Goal: Task Accomplishment & Management: Use online tool/utility

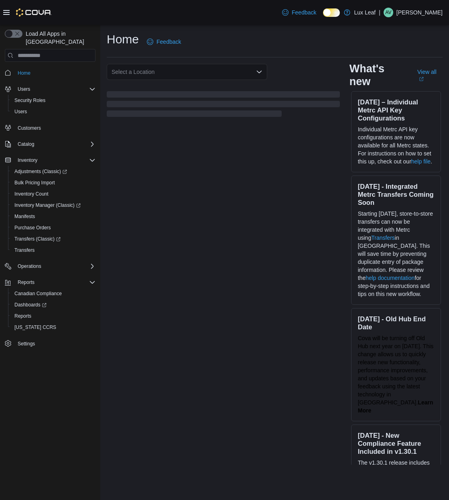
click at [4, 13] on icon at bounding box center [6, 12] width 6 height 6
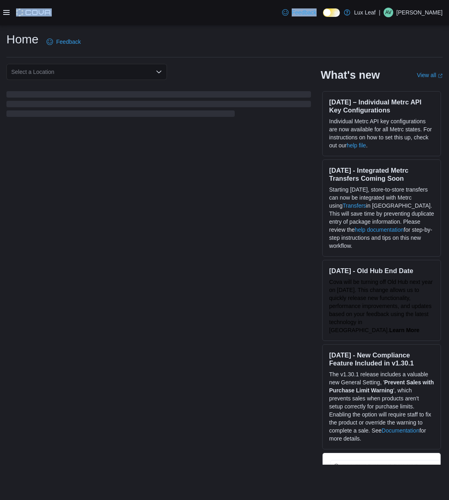
click at [4, 13] on icon at bounding box center [6, 12] width 6 height 6
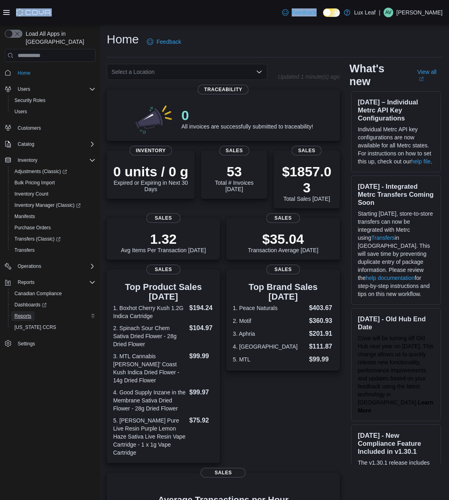
click at [30, 313] on span "Reports" at bounding box center [22, 316] width 17 height 6
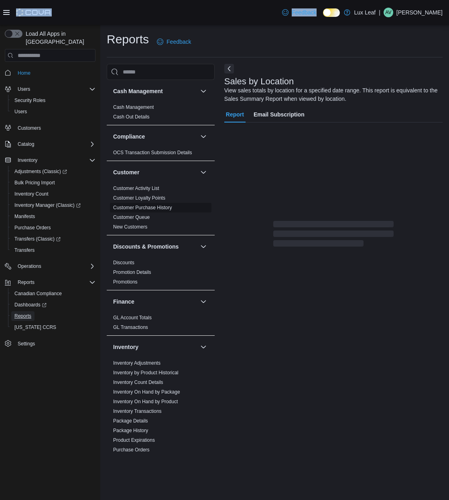
scroll to position [341, 0]
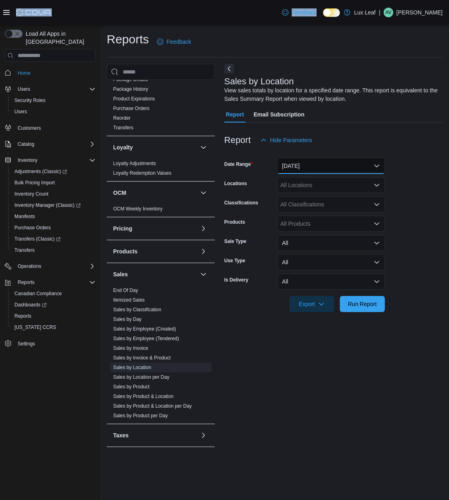
click at [303, 163] on button "[DATE]" at bounding box center [332, 166] width 108 height 16
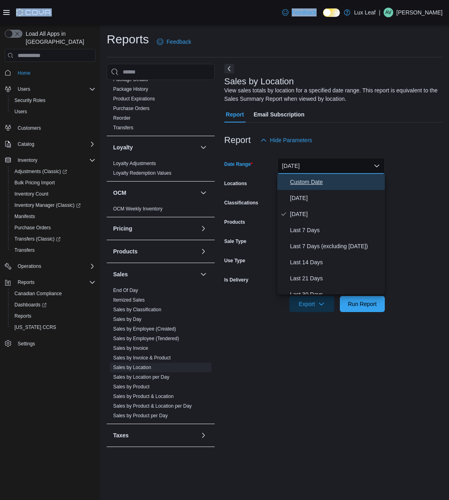
click at [292, 180] on span "Custom Date" at bounding box center [336, 182] width 92 height 10
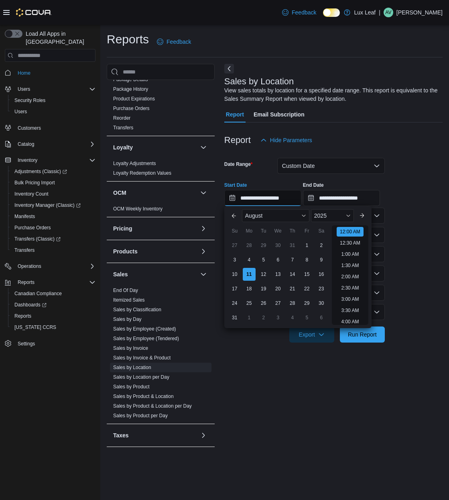
click at [261, 191] on input "**********" at bounding box center [262, 198] width 77 height 16
drag, startPoint x: 302, startPoint y: 263, endPoint x: 239, endPoint y: 277, distance: 64.5
click at [239, 277] on div "You are focused on a calendar. Use the arrow keys to navigate the days in the m…" at bounding box center [278, 281] width 101 height 87
click at [238, 277] on div "10" at bounding box center [235, 274] width 14 height 14
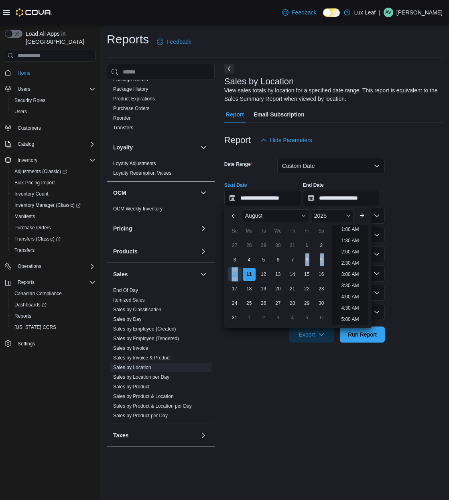
type input "**********"
click at [333, 200] on input "**********" at bounding box center [341, 198] width 77 height 16
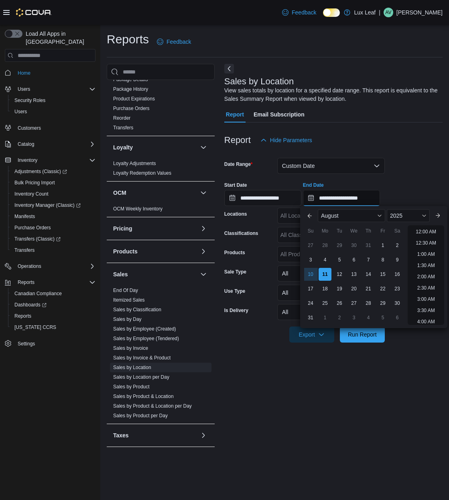
scroll to position [442, 0]
click at [306, 279] on div "10" at bounding box center [311, 274] width 14 height 14
type input "**********"
click at [358, 337] on span "Run Report" at bounding box center [362, 334] width 29 height 8
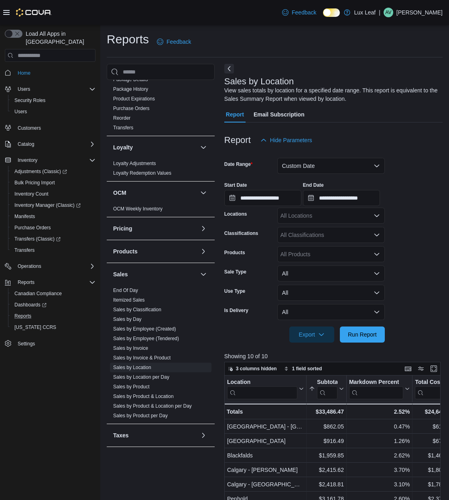
drag, startPoint x: 38, startPoint y: 306, endPoint x: 249, endPoint y: 200, distance: 235.5
click at [251, 200] on div "Load All Apps in New Hub Home Users Security Roles Users Customers Catalog Inve…" at bounding box center [224, 396] width 449 height 743
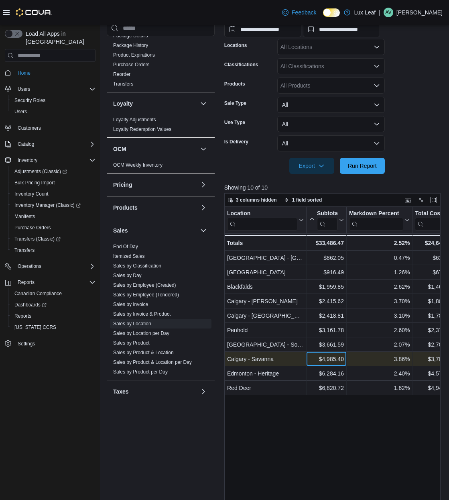
click at [310, 358] on div "$4,985.40" at bounding box center [326, 359] width 35 height 10
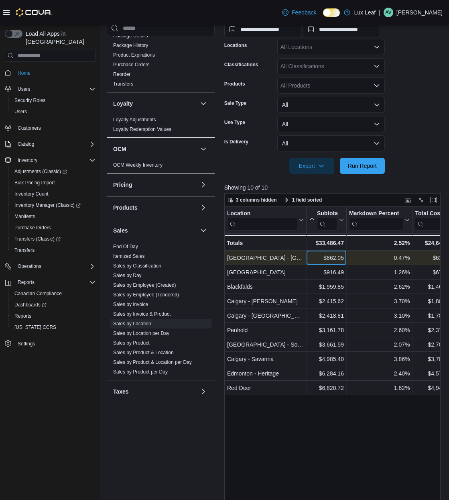
click at [321, 255] on div "$862.05" at bounding box center [326, 258] width 35 height 10
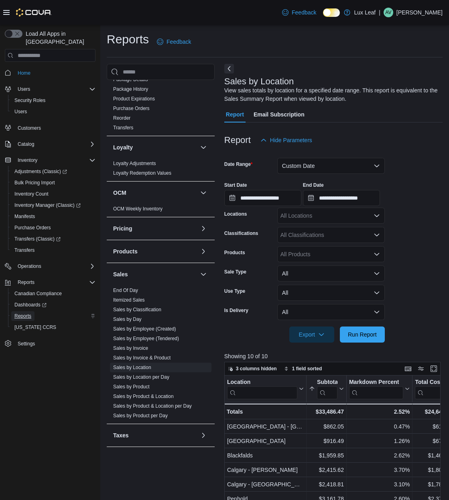
click at [19, 313] on span "Reports" at bounding box center [22, 316] width 17 height 6
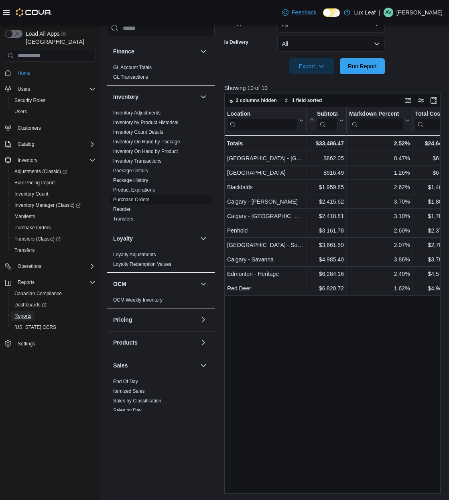
scroll to position [63, 0]
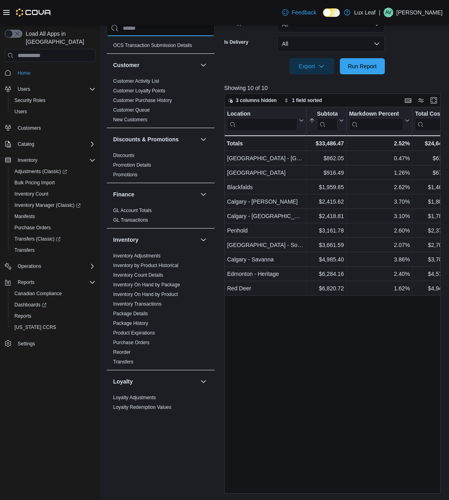
click at [151, 28] on input "search" at bounding box center [161, 28] width 108 height 16
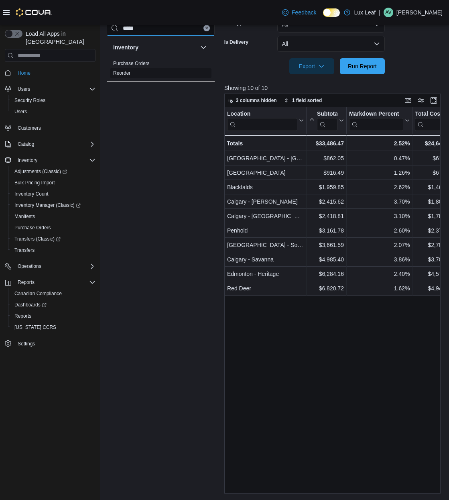
type input "*****"
click at [125, 73] on link "Reorder" at bounding box center [121, 73] width 17 height 6
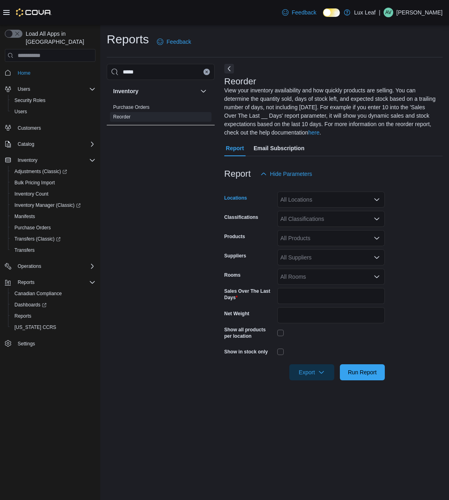
click at [310, 194] on div "All Locations" at bounding box center [332, 200] width 108 height 16
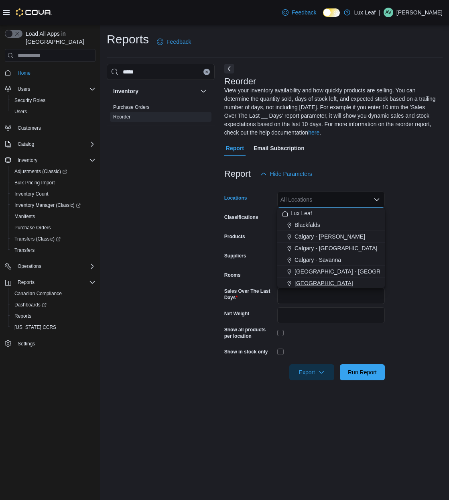
click at [306, 282] on span "[GEOGRAPHIC_DATA]" at bounding box center [324, 283] width 59 height 8
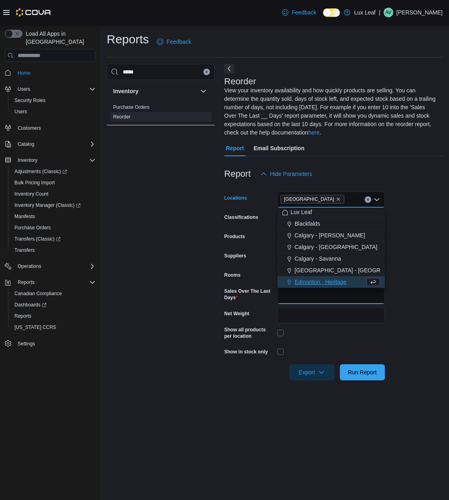
click at [322, 292] on input "*" at bounding box center [332, 296] width 108 height 16
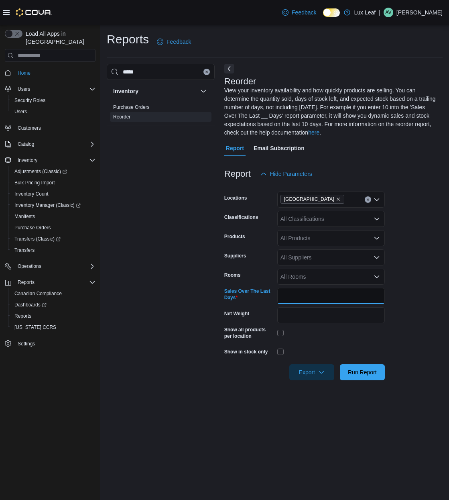
click at [322, 292] on input "*" at bounding box center [332, 296] width 108 height 16
type input "**"
click at [341, 220] on div "All Classifications" at bounding box center [332, 219] width 108 height 16
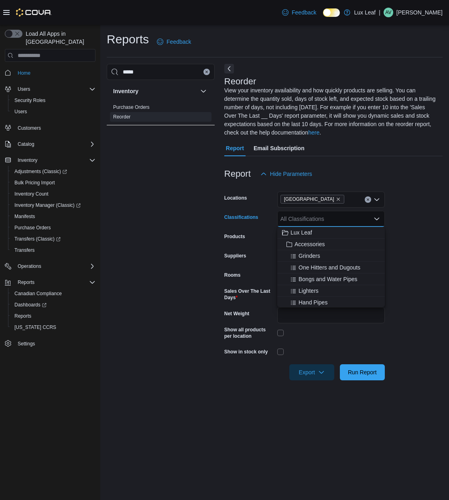
click at [411, 225] on form "Locations [GEOGRAPHIC_DATA] Classifications All Classifications Combo box. Sele…" at bounding box center [333, 281] width 218 height 198
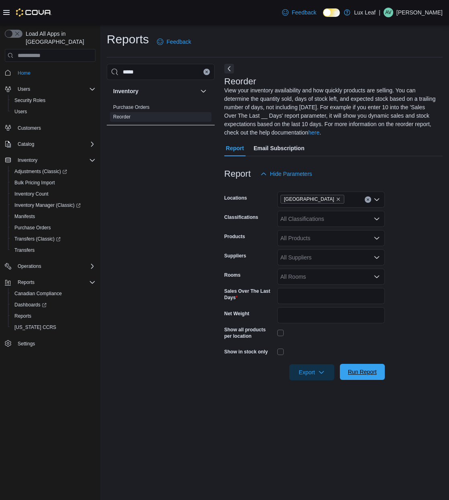
click at [358, 375] on span "Run Report" at bounding box center [362, 372] width 29 height 8
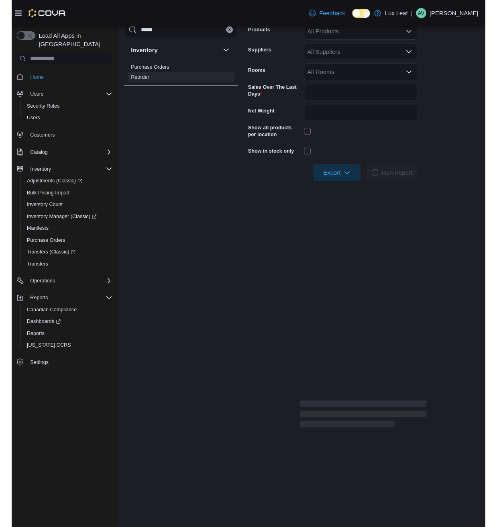
scroll to position [209, 0]
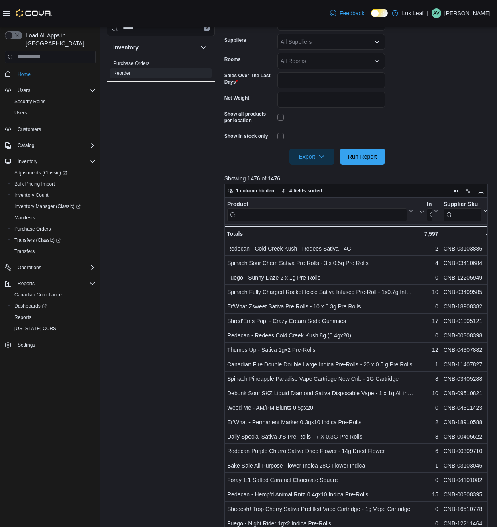
click at [5, 9] on div at bounding box center [27, 13] width 49 height 8
click at [7, 13] on icon at bounding box center [6, 13] width 6 height 5
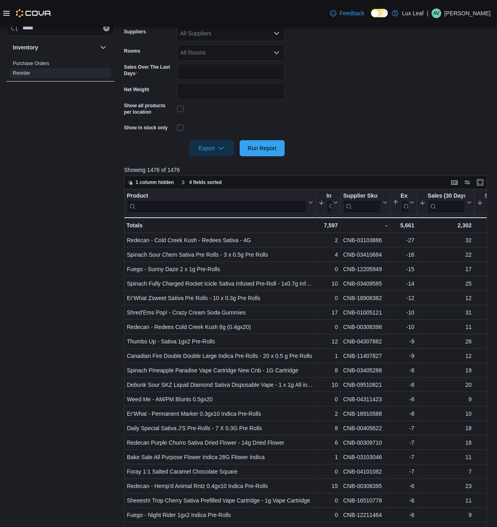
scroll to position [0, 0]
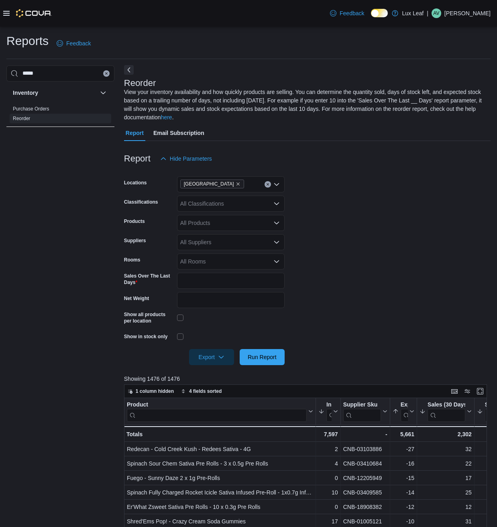
click at [129, 70] on button "Next" at bounding box center [129, 70] width 10 height 10
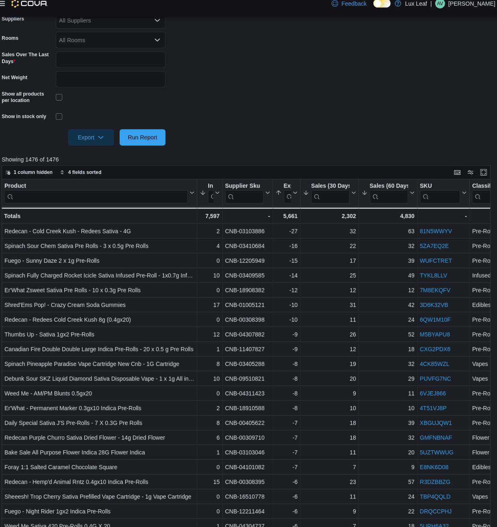
scroll to position [276, 0]
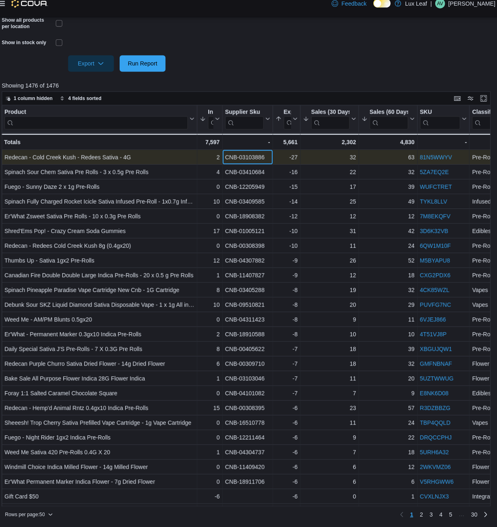
click at [250, 167] on div "CNB-03103886" at bounding box center [248, 164] width 44 height 10
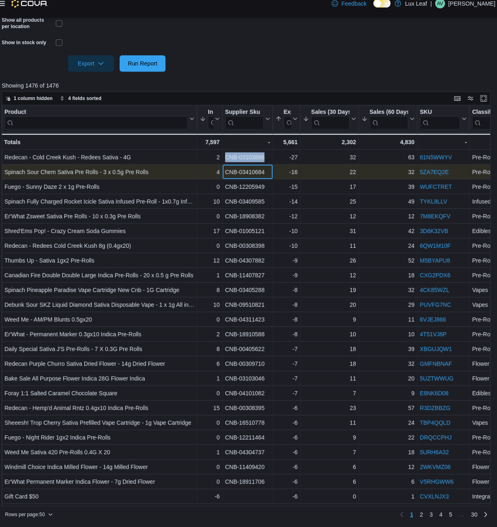
click at [235, 177] on div "CNB-03410684" at bounding box center [248, 179] width 44 height 10
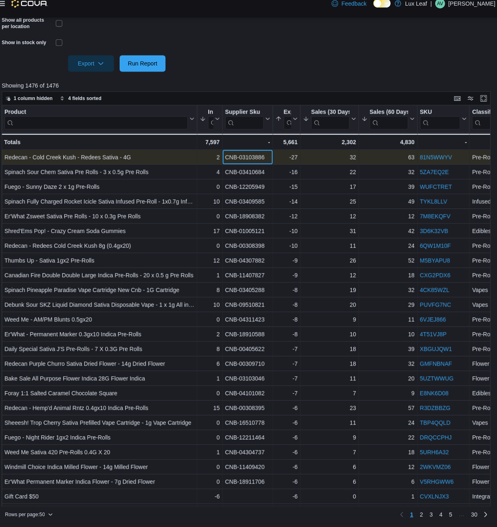
click at [265, 168] on div "CNB-03103886" at bounding box center [248, 164] width 44 height 10
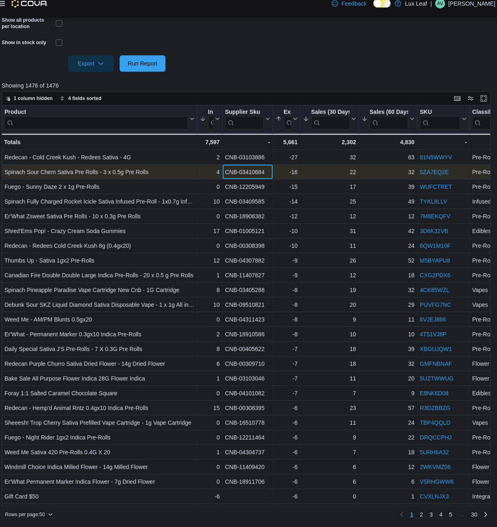
click at [249, 180] on div "CNB-03410684" at bounding box center [248, 179] width 44 height 10
copy div "CNB-03410684"
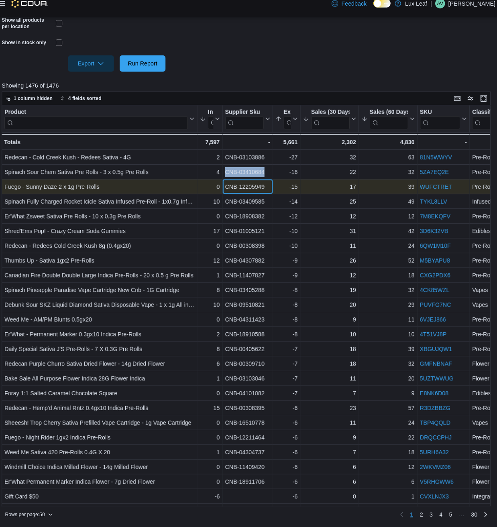
click at [245, 194] on div "CNB-12205949" at bounding box center [248, 193] width 44 height 10
copy div "CNB-12205949"
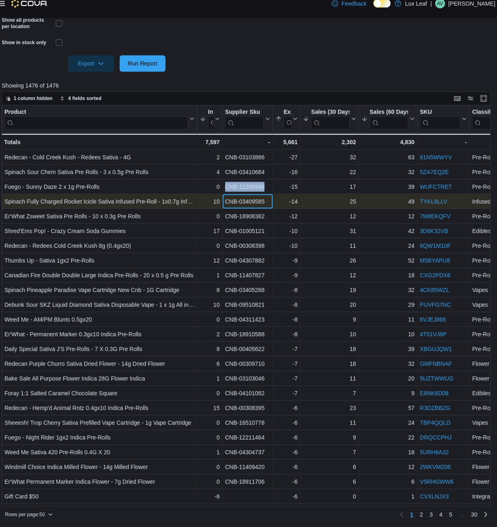
click at [252, 208] on div "CNB-03409585" at bounding box center [248, 208] width 44 height 10
copy div "03409585"
click at [252, 208] on div "CNB-03409585" at bounding box center [248, 208] width 44 height 10
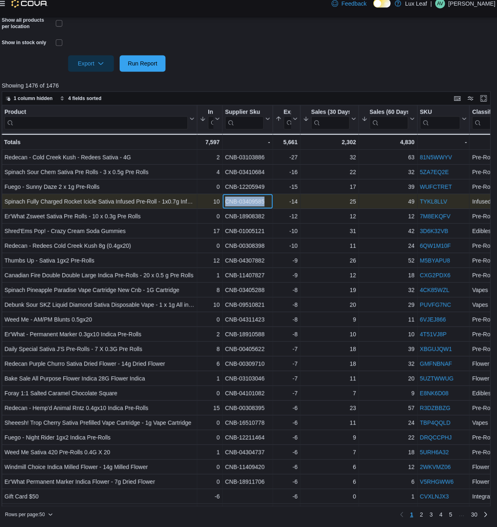
click at [252, 208] on div "CNB-03409585" at bounding box center [248, 208] width 44 height 10
copy div "CNB-03409585"
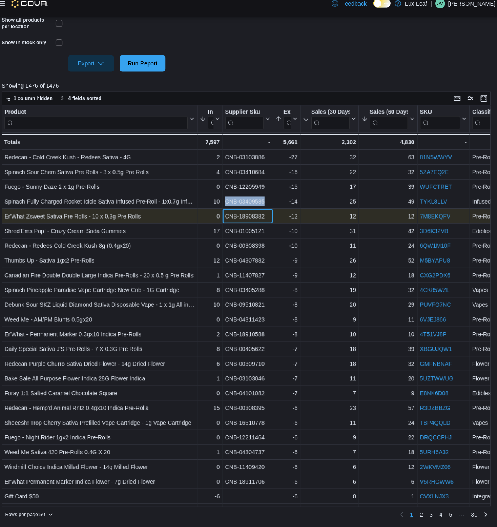
click at [239, 218] on div "CNB-18908382" at bounding box center [248, 222] width 44 height 10
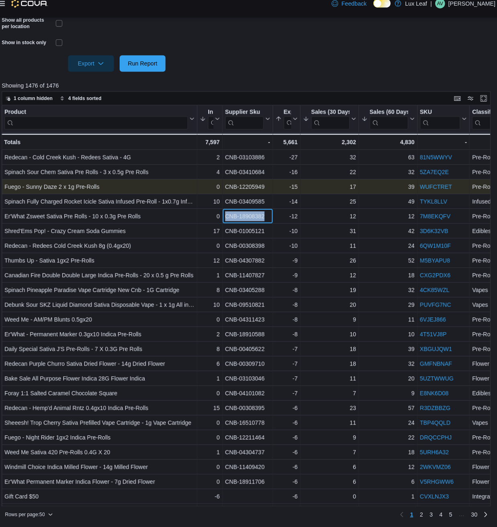
copy div "CNB-18908382"
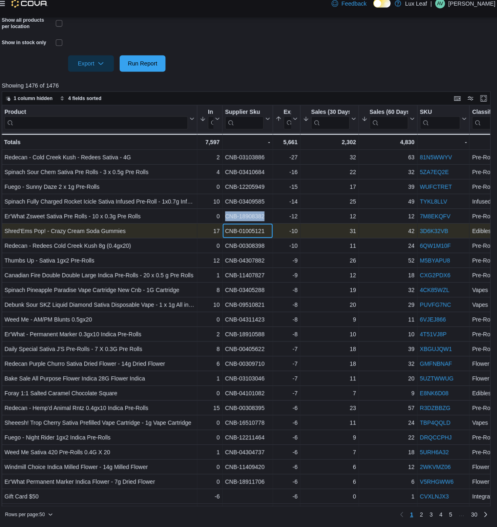
click at [243, 236] on div "CNB-01005121" at bounding box center [248, 237] width 44 height 10
copy div "CNB-01005121"
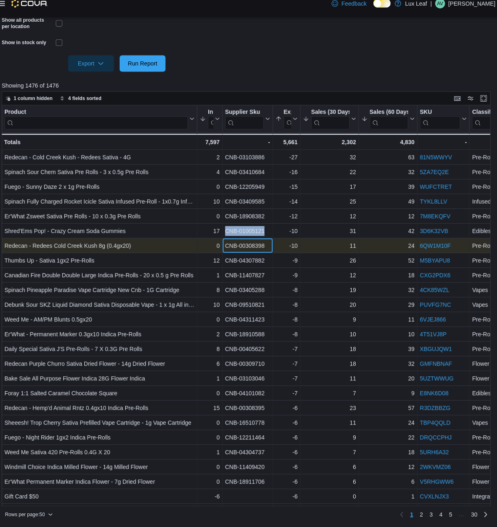
click at [243, 256] on div "CNB-00308398 - Supplier Sku, column 3, row 7" at bounding box center [247, 251] width 49 height 14
click at [243, 251] on div "CNB-00308398" at bounding box center [248, 251] width 44 height 10
copy div "00308398"
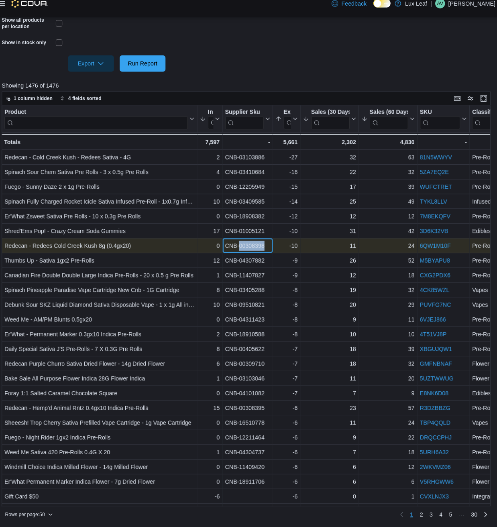
click at [243, 251] on div "CNB-00308398" at bounding box center [248, 251] width 44 height 10
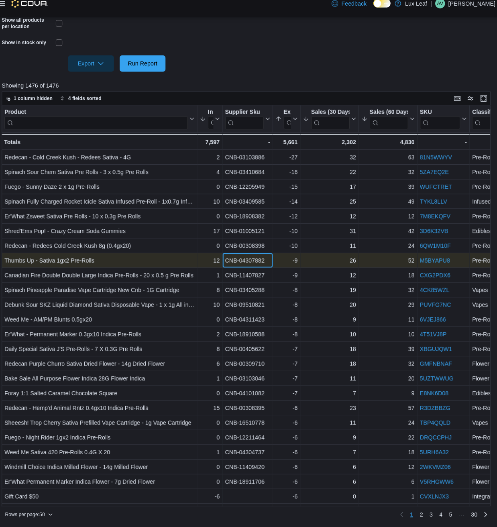
click at [240, 264] on div "CNB-04307882" at bounding box center [248, 266] width 44 height 10
copy div "CNB-04307882"
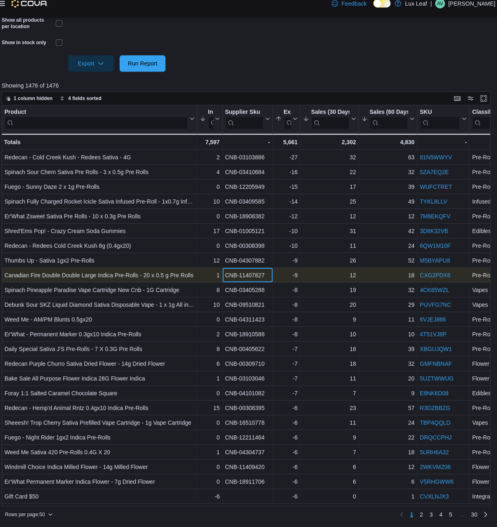
click at [245, 283] on div "CNB-11407827" at bounding box center [248, 280] width 44 height 10
copy div "CNB-11407827"
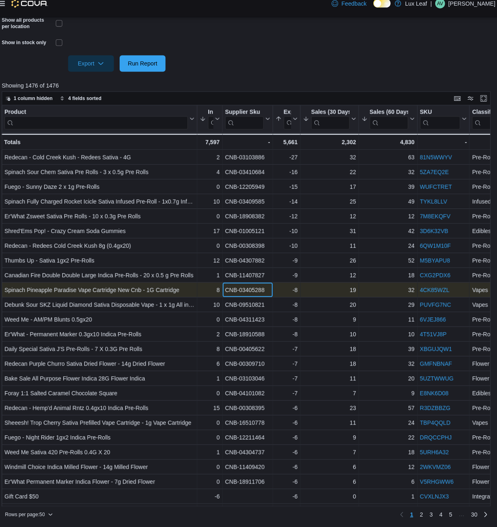
click at [248, 290] on div "CNB-03405288" at bounding box center [248, 295] width 44 height 10
copy div "CNB-03405288"
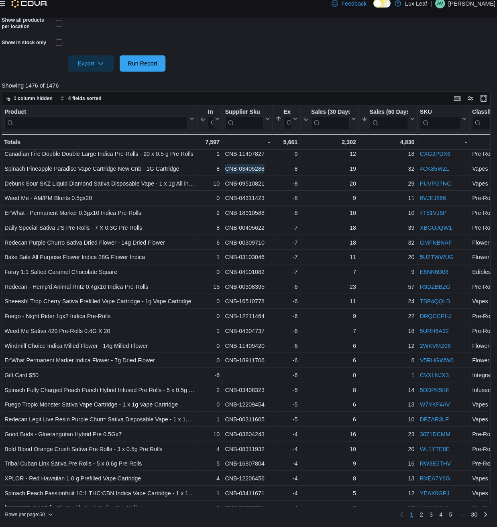
scroll to position [130, 0]
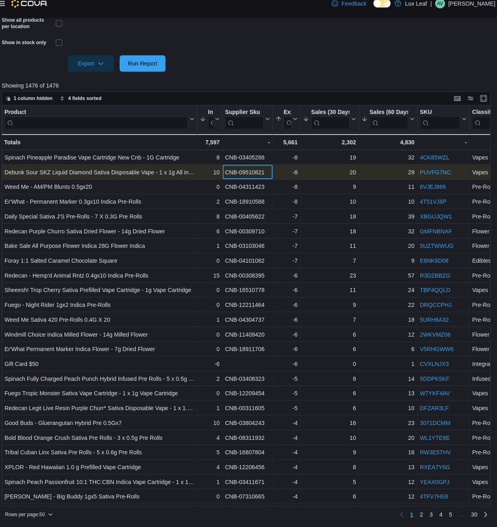
click at [233, 179] on div "CNB-09510821" at bounding box center [248, 179] width 44 height 10
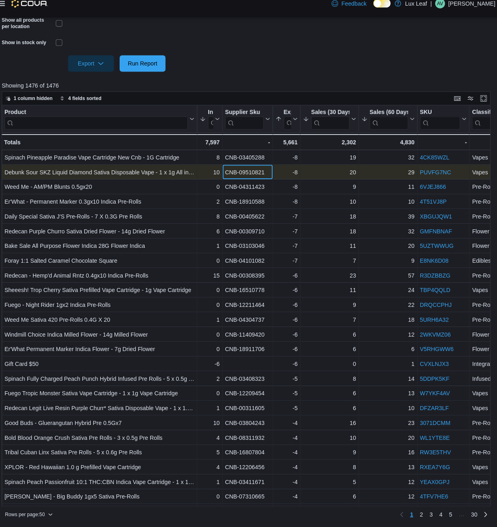
click at [250, 178] on div "CNB-09510821" at bounding box center [248, 179] width 44 height 10
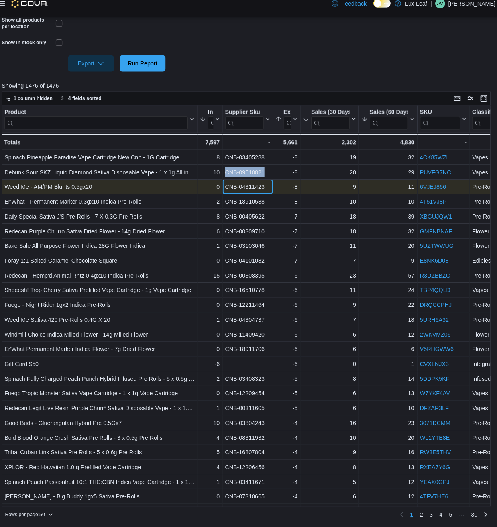
click at [249, 190] on div "CNB-04311423" at bounding box center [248, 193] width 44 height 10
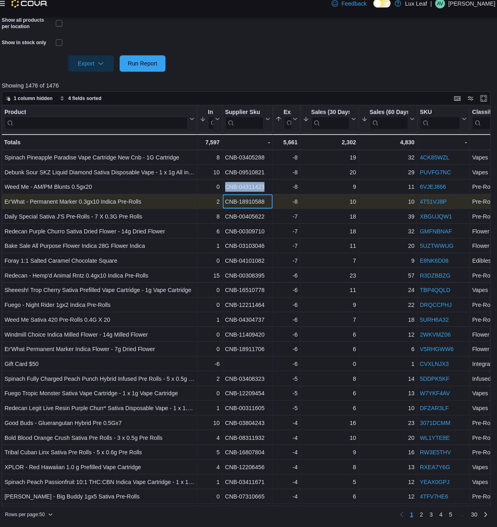
click at [243, 209] on div "CNB-18910588" at bounding box center [248, 208] width 44 height 10
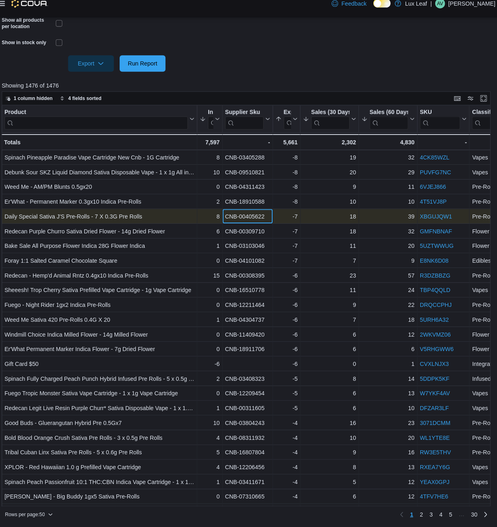
click at [255, 223] on div "CNB-00405622" at bounding box center [248, 222] width 44 height 10
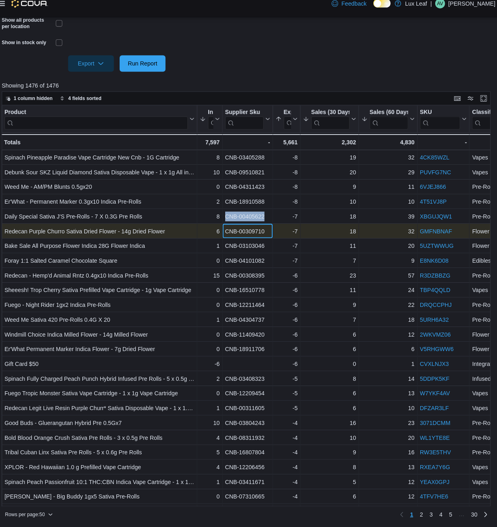
click at [239, 239] on div "CNB-00309710" at bounding box center [248, 237] width 44 height 10
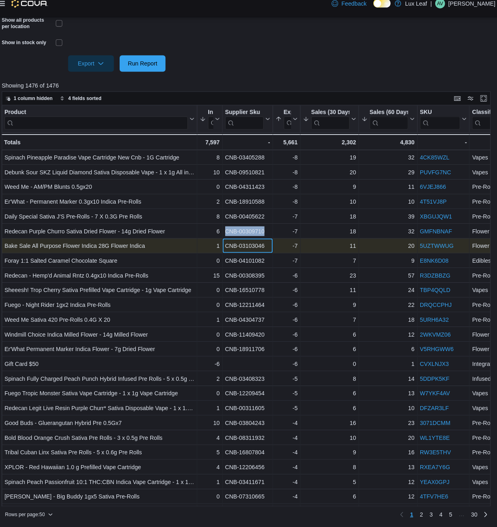
click at [244, 249] on div "CNB-03103046" at bounding box center [248, 251] width 44 height 10
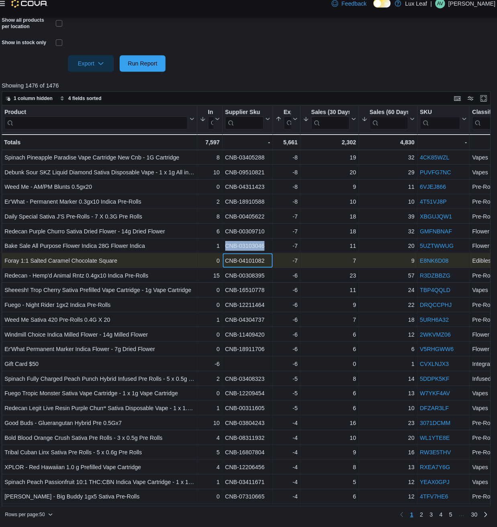
click at [253, 268] on div "CNB-04101082" at bounding box center [248, 266] width 44 height 10
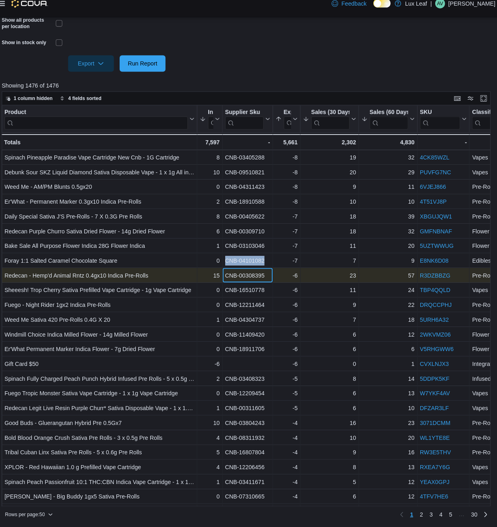
click at [242, 280] on div "CNB-00308395" at bounding box center [248, 280] width 44 height 10
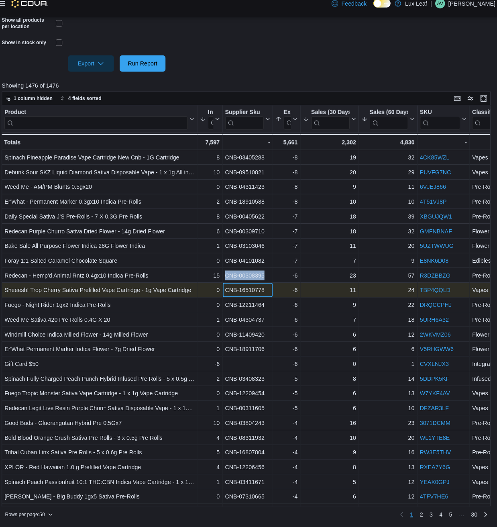
click at [254, 293] on div "CNB-16510778" at bounding box center [248, 295] width 44 height 10
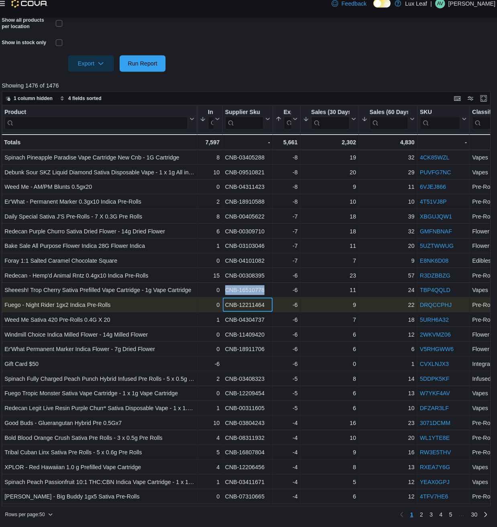
click at [253, 311] on div "CNB-12211464" at bounding box center [248, 309] width 44 height 10
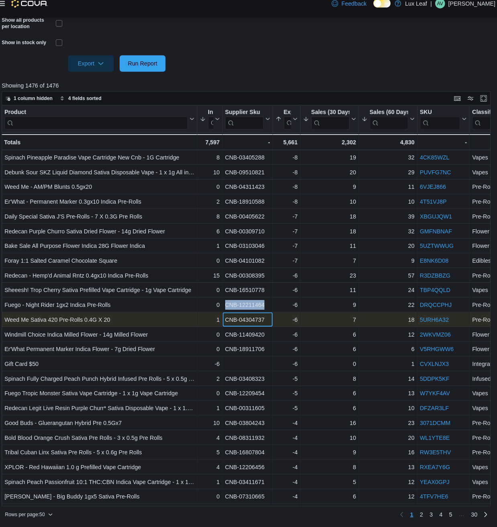
click at [235, 324] on div "CNB-04304737" at bounding box center [248, 323] width 44 height 10
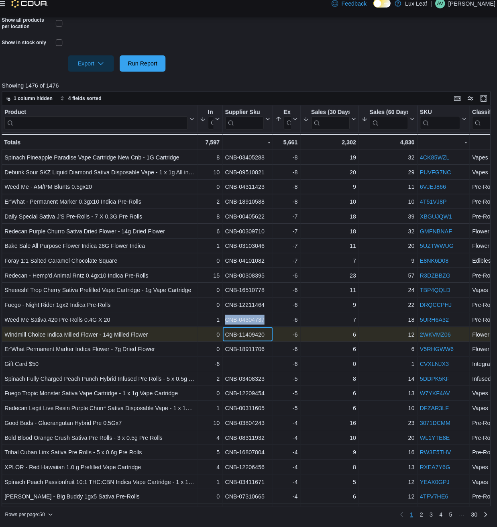
click at [250, 339] on div "CNB-11409420" at bounding box center [248, 338] width 44 height 10
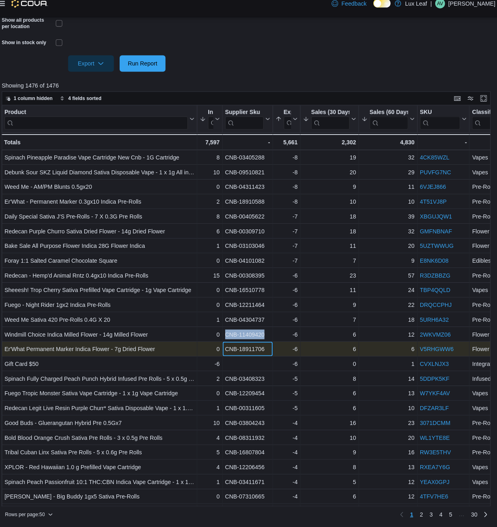
click at [251, 348] on div "CNB-18911706" at bounding box center [248, 352] width 44 height 10
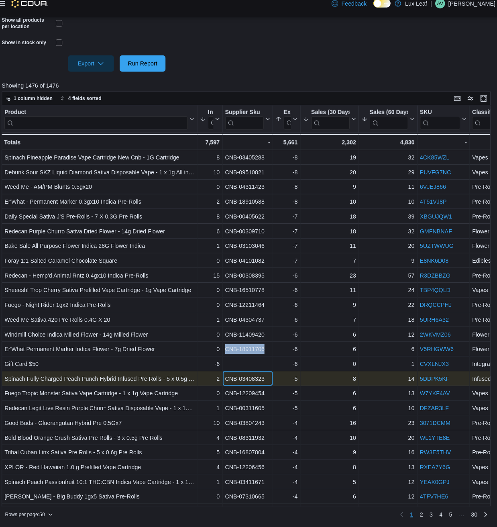
click at [249, 382] on div "CNB-03408323" at bounding box center [248, 381] width 44 height 10
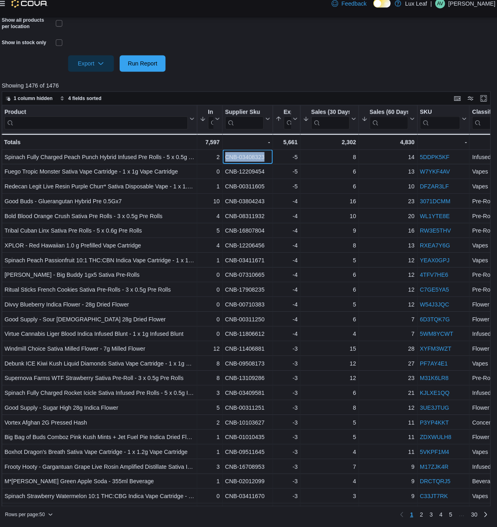
scroll to position [338, 0]
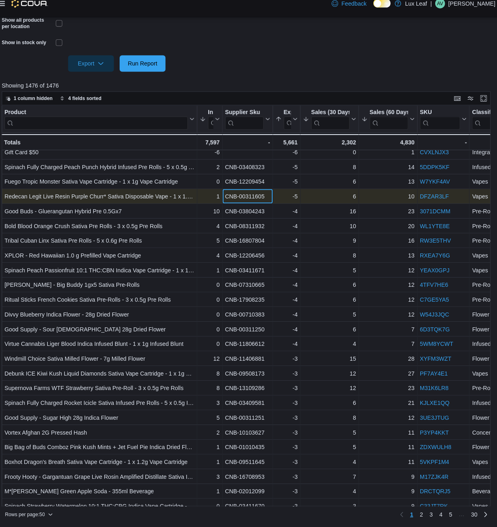
click at [233, 202] on div "CNB-00311605" at bounding box center [248, 203] width 44 height 10
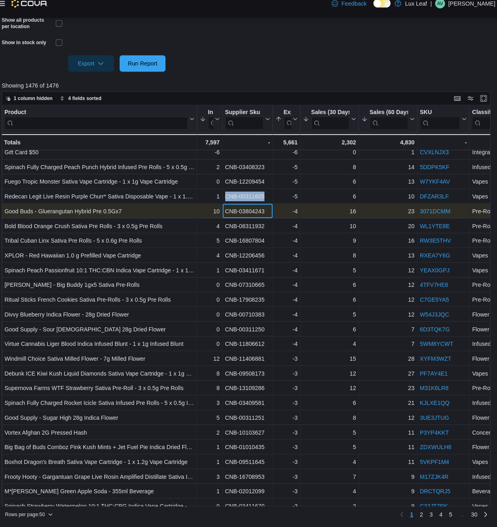
click at [235, 214] on div "CNB-03804243" at bounding box center [248, 217] width 44 height 10
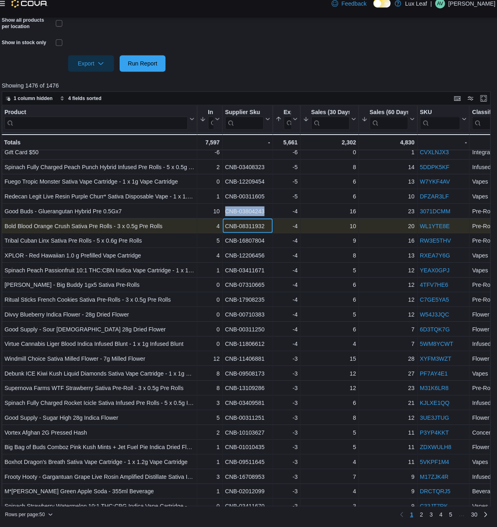
click at [242, 231] on div "CNB-08311932" at bounding box center [248, 231] width 44 height 10
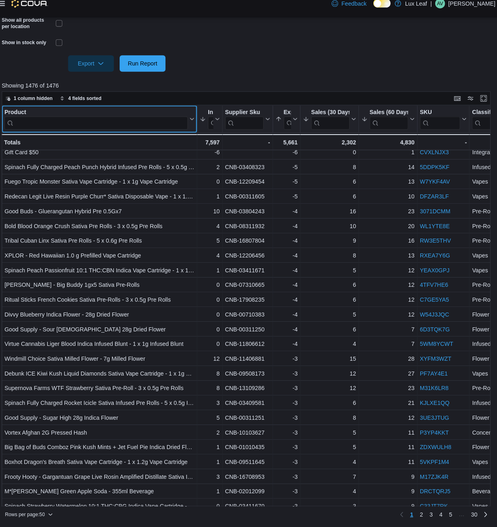
click at [113, 129] on input "search" at bounding box center [99, 130] width 180 height 13
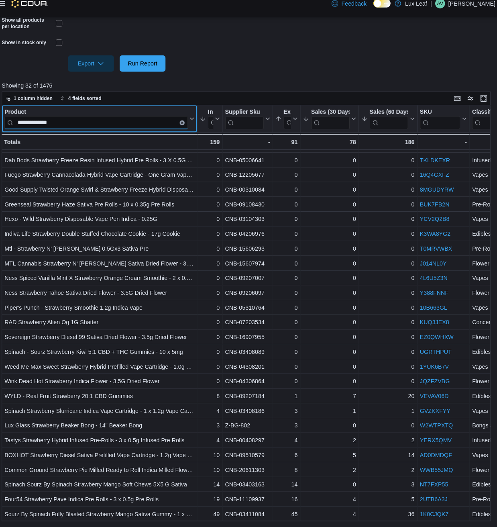
scroll to position [0, 0]
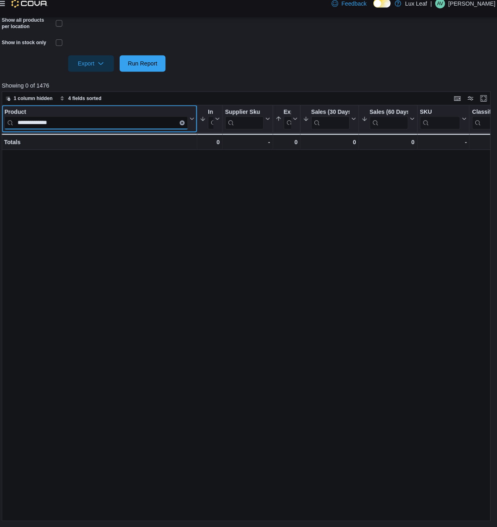
type input "**********"
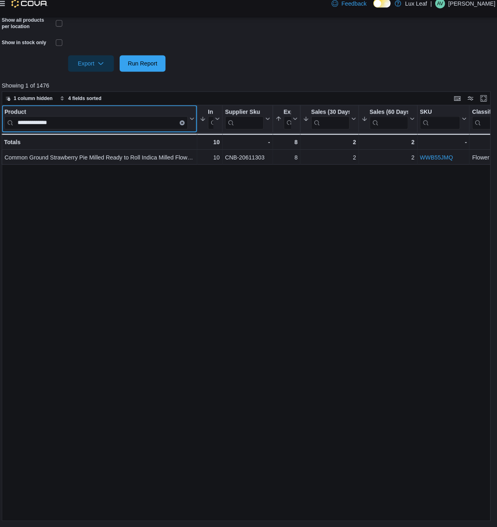
click at [185, 131] on button "Clear input" at bounding box center [183, 130] width 5 height 5
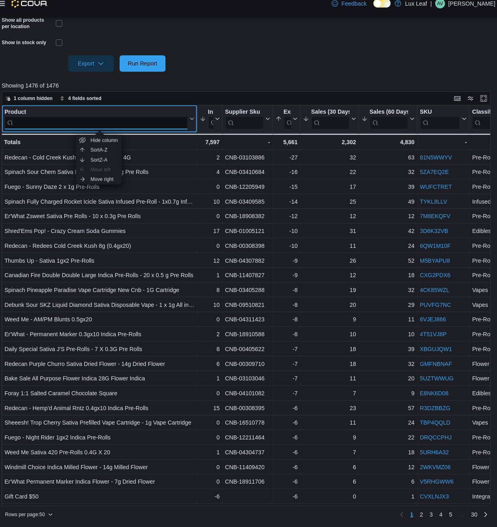
click at [185, 131] on input "search" at bounding box center [99, 130] width 180 height 13
type input "******"
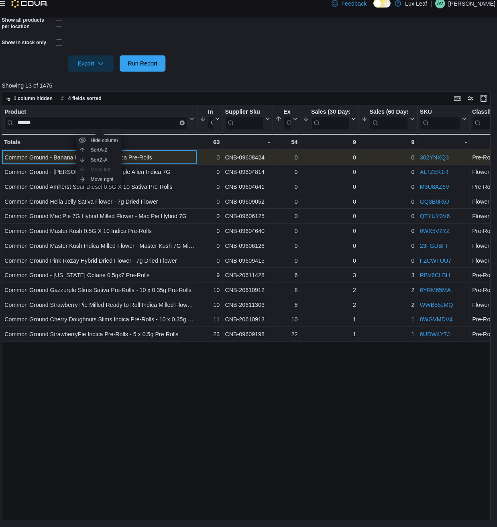
click at [161, 161] on div "Common Ground - Banana Punch 0.5gx5 Indica Pre-Rolls" at bounding box center [102, 164] width 186 height 10
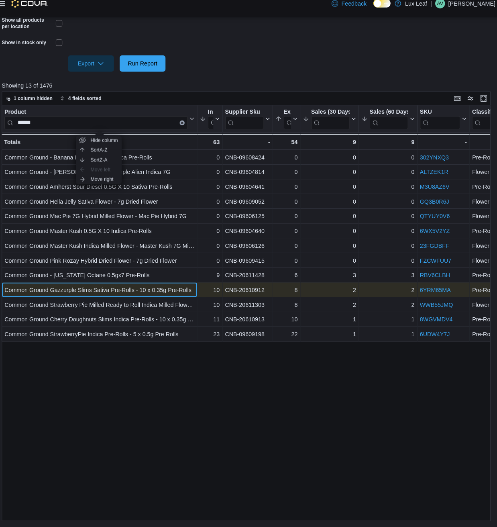
click at [149, 297] on div "Common Ground Gazzurple Slims Sativa Pre-Rolls - 10 x 0.35g Pre-Rolls" at bounding box center [102, 295] width 186 height 10
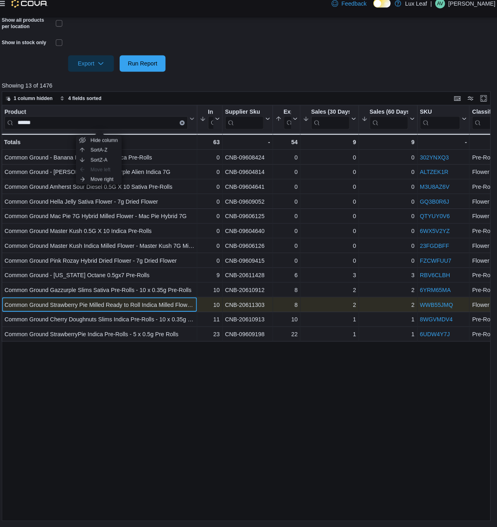
click at [148, 308] on div "Common Ground Strawberry Pie Milled Ready to Roll Indica Milled Flower - 7g Mil…" at bounding box center [102, 309] width 186 height 10
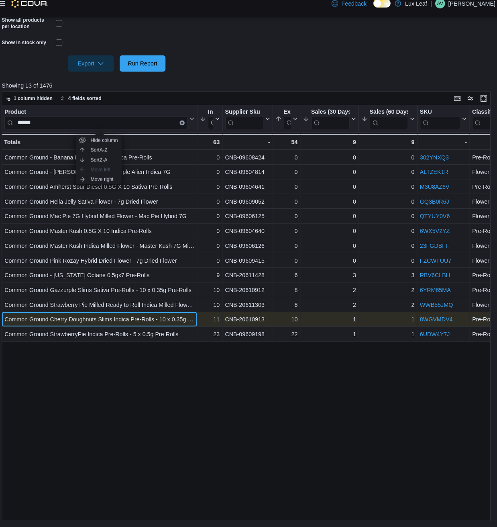
click at [141, 319] on div "Common Ground Cherry Doughnuts Slims Indica Pre-Rolls - 10 x 0.35g Pre Rolls" at bounding box center [102, 323] width 186 height 10
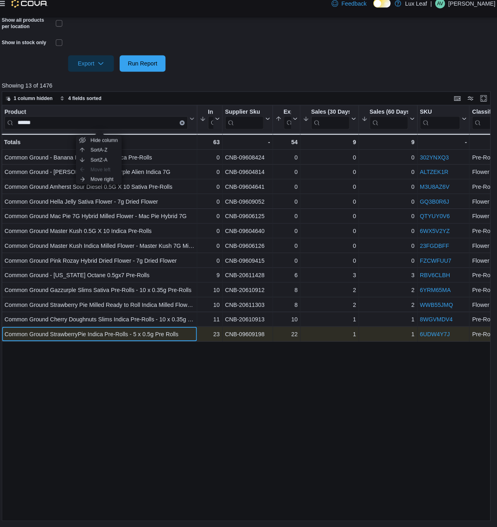
click at [132, 336] on div "Common Ground StrawberryPie Indica Pre-Rolls - 5 x 0.5g Pre Rolls" at bounding box center [102, 338] width 186 height 10
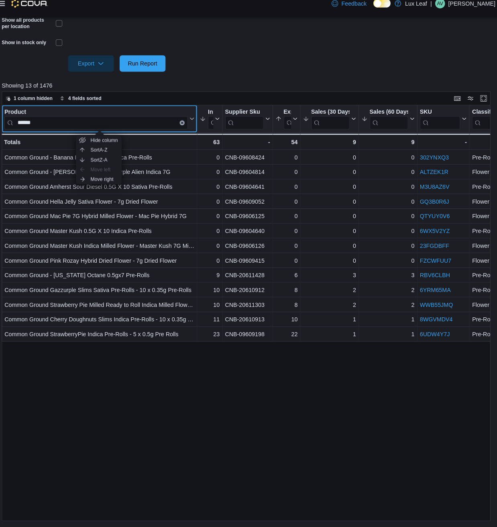
click at [185, 130] on button "Clear input" at bounding box center [183, 130] width 5 height 5
click at [185, 130] on input "search" at bounding box center [99, 130] width 180 height 13
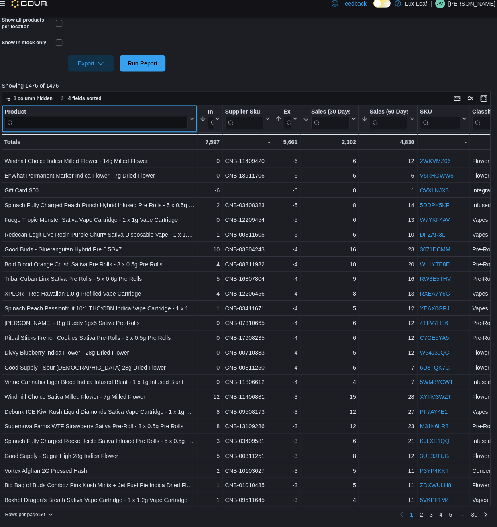
scroll to position [303, 0]
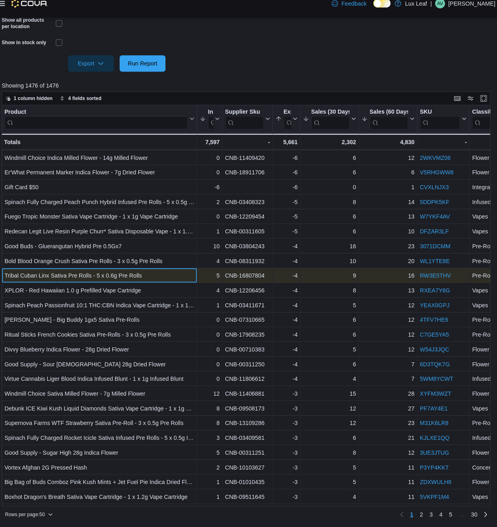
click at [165, 273] on div "Tribal Cuban Linx Sativa Pre Rolls - 5 x 0.6g Pre Rolls - Product, column 1, ro…" at bounding box center [102, 280] width 192 height 14
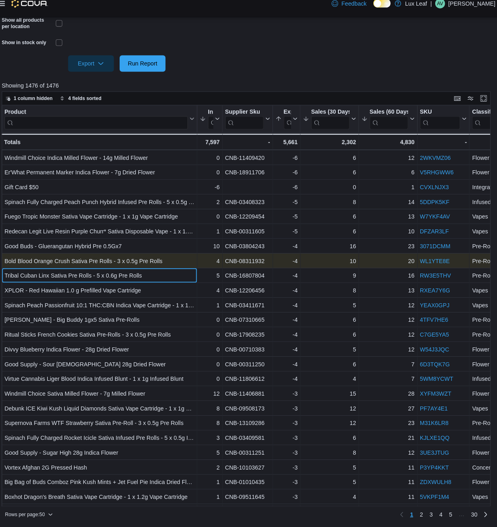
scroll to position [323, 0]
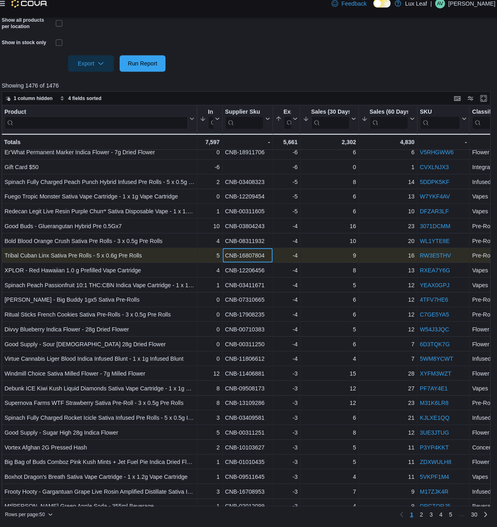
click at [249, 262] on div "CNB-16807804" at bounding box center [248, 261] width 44 height 10
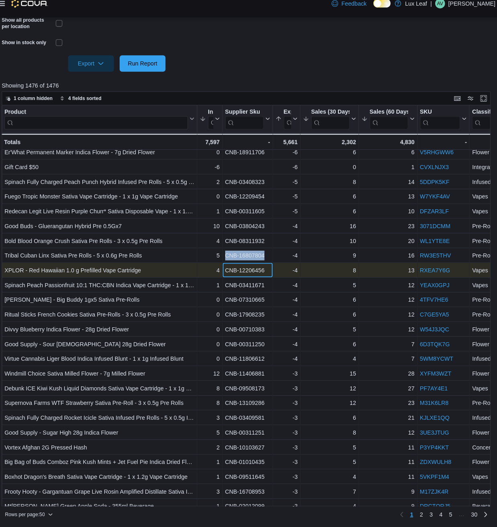
click at [243, 273] on div "CNB-12206456" at bounding box center [248, 275] width 44 height 10
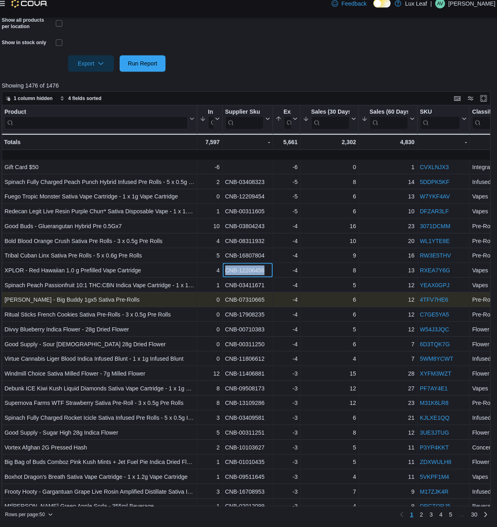
scroll to position [373, 0]
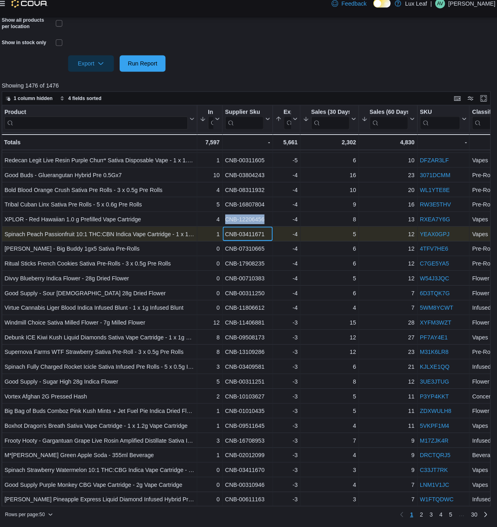
click at [254, 241] on div "CNB-03411671" at bounding box center [248, 240] width 44 height 10
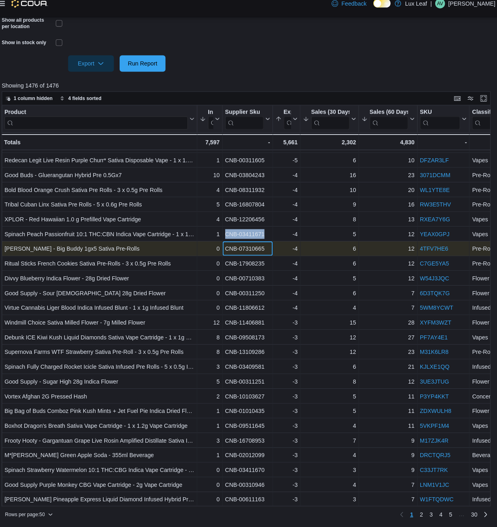
click at [232, 250] on div "CNB-07310665" at bounding box center [248, 254] width 44 height 10
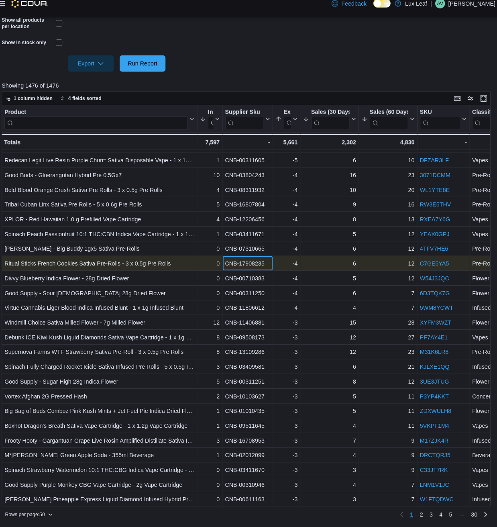
click at [233, 272] on div "CNB-17908235" at bounding box center [248, 268] width 44 height 10
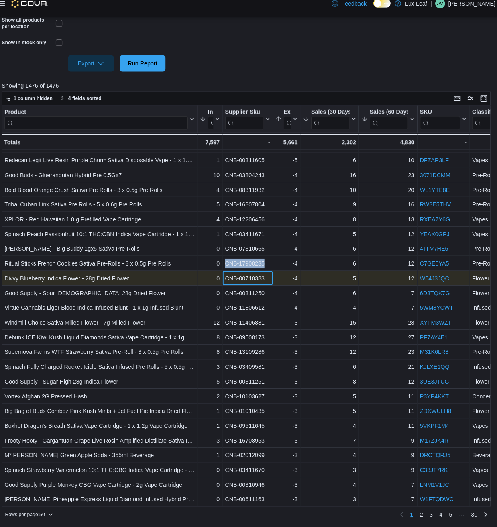
click at [245, 282] on div "CNB-00710383" at bounding box center [248, 283] width 44 height 10
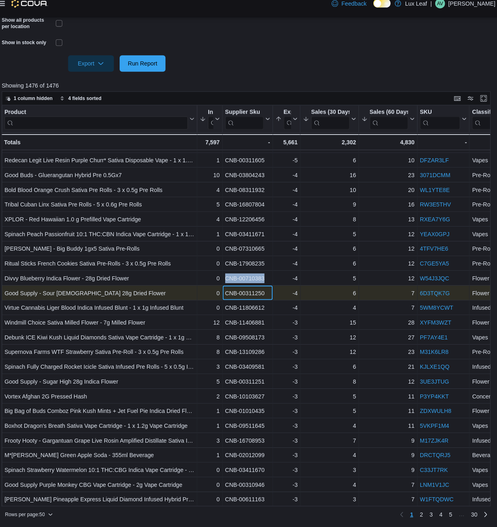
click at [240, 295] on div "CNB-00311250" at bounding box center [248, 297] width 44 height 10
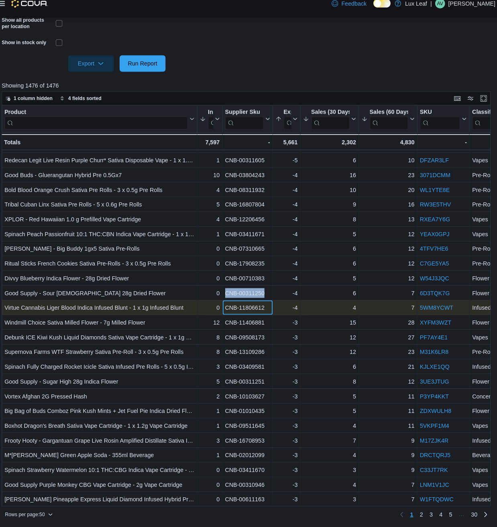
click at [240, 308] on div "CNB-11806612" at bounding box center [248, 312] width 44 height 10
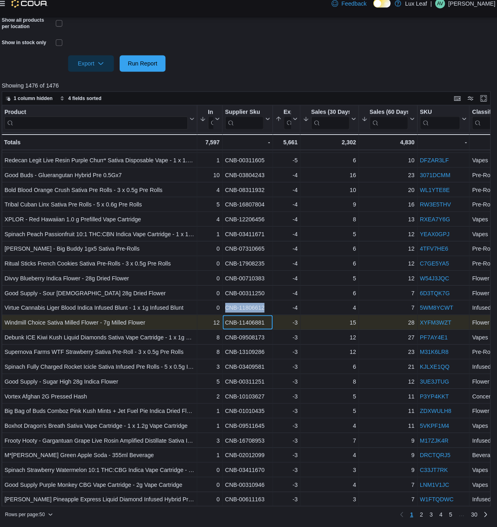
click at [235, 326] on div "CNB-11406881" at bounding box center [248, 326] width 44 height 10
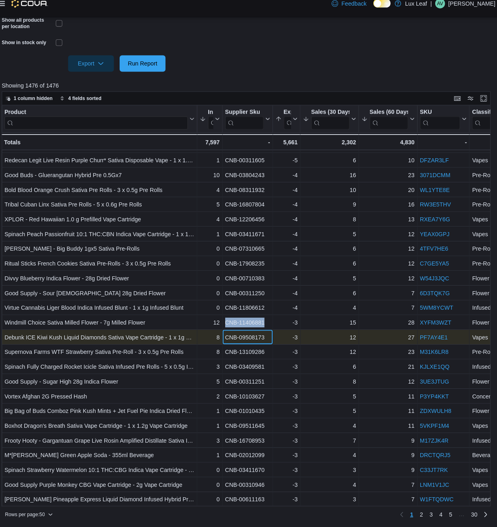
click at [253, 341] on div "CNB-09508173" at bounding box center [248, 341] width 44 height 10
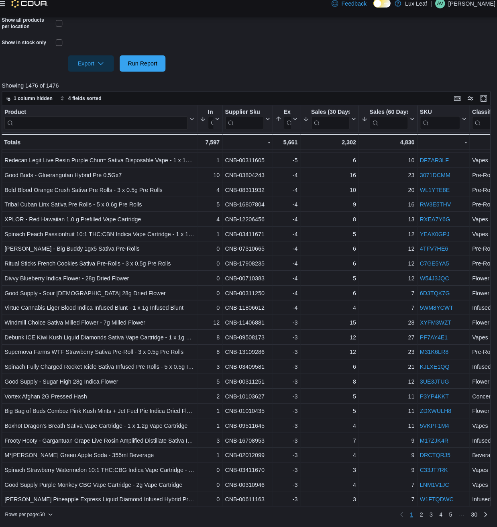
click at [26, 500] on div "Rows per page : 50 Page 1 of 30 1 2 3 4 5 … 30" at bounding box center [246, 514] width 480 height 13
click at [30, 500] on span "Rows per page : 50" at bounding box center [29, 514] width 39 height 6
click at [35, 500] on button "100 rows" at bounding box center [41, 497] width 45 height 16
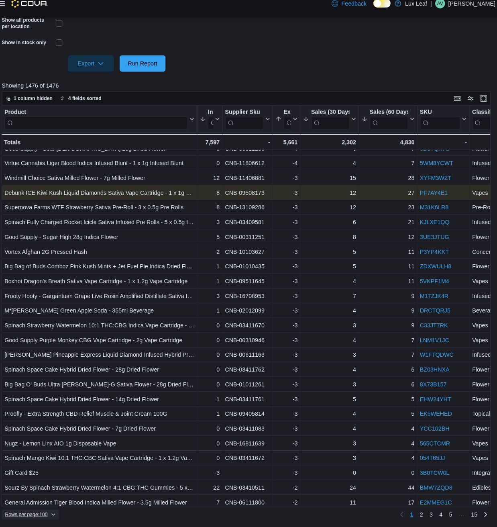
scroll to position [516, 0]
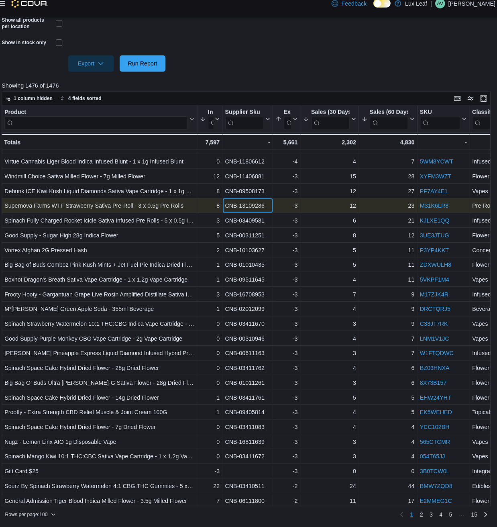
click at [244, 215] on div "CNB-13109286" at bounding box center [248, 212] width 44 height 10
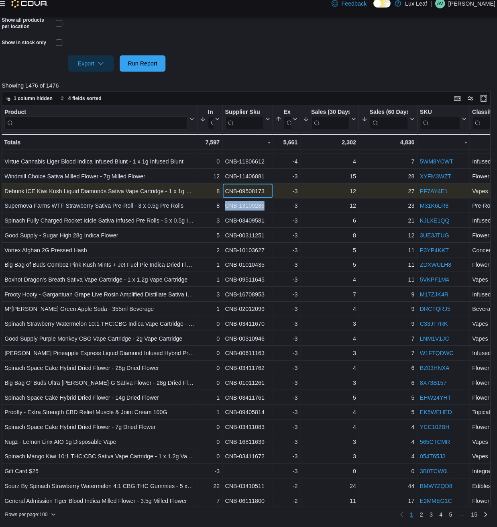
click at [246, 201] on div "CNB-09508173" at bounding box center [248, 197] width 44 height 10
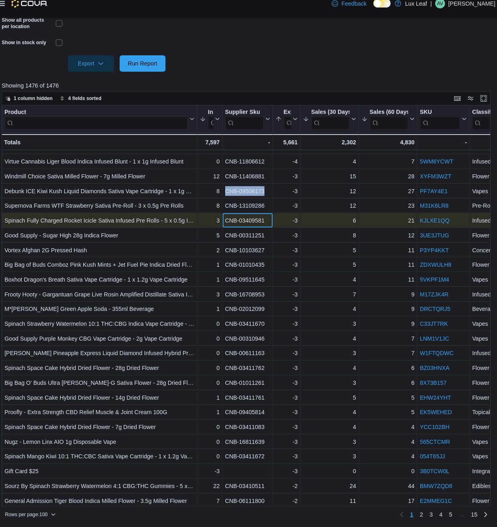
click at [241, 226] on div "CNB-03409581" at bounding box center [248, 226] width 44 height 10
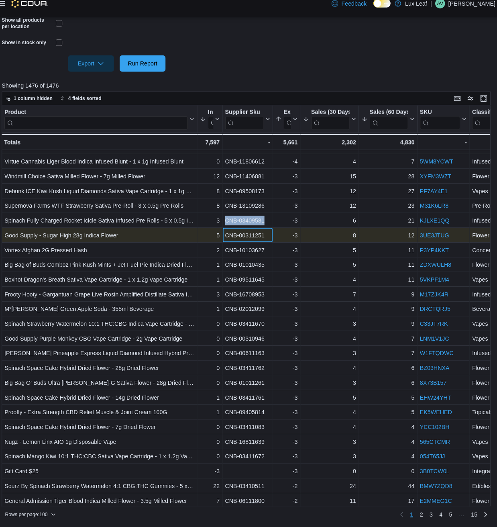
click at [252, 242] on div "CNB-00311251" at bounding box center [248, 241] width 44 height 10
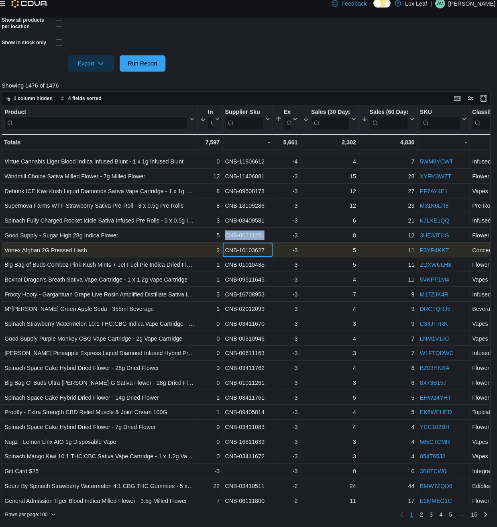
click at [240, 253] on div "CNB-10103627" at bounding box center [248, 255] width 44 height 10
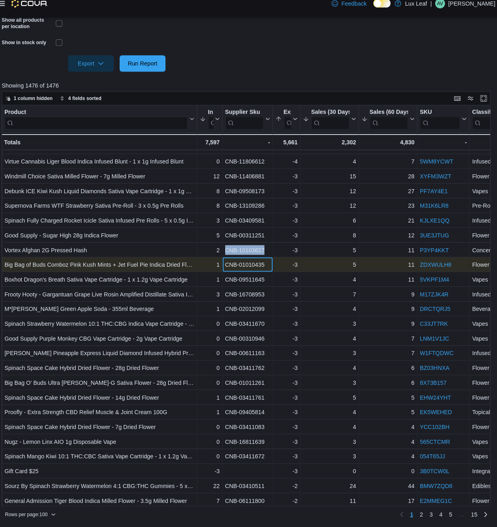
click at [251, 271] on div "CNB-01010435" at bounding box center [248, 270] width 44 height 10
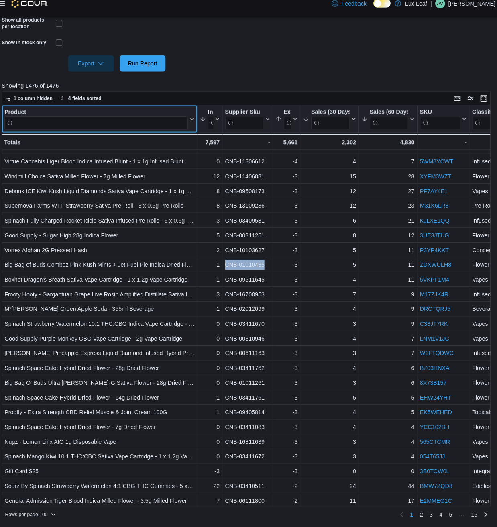
click at [169, 136] on input "search" at bounding box center [99, 130] width 180 height 13
type input "**********"
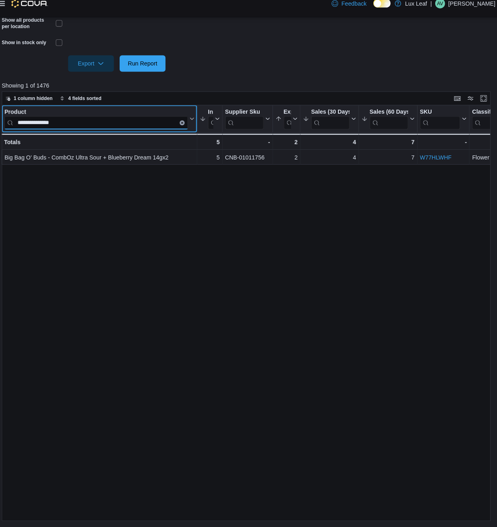
scroll to position [0, 0]
click at [183, 130] on icon "Clear input" at bounding box center [184, 130] width 2 height 2
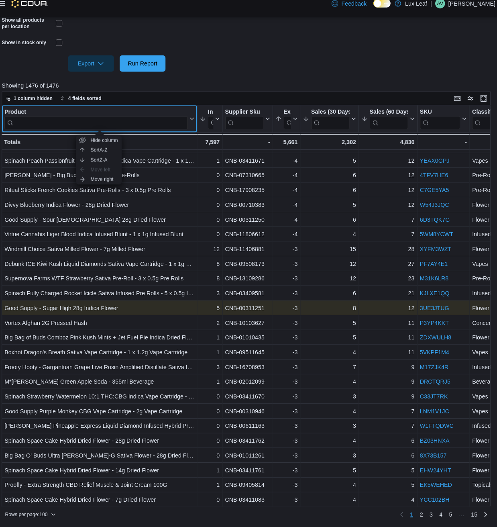
scroll to position [447, 0]
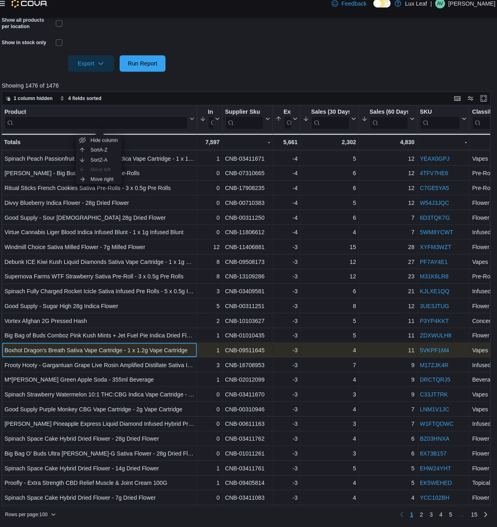
click at [132, 355] on div "Boxhot Dragon's Breath Sativa Vape Cartridge - 1 x 1.2g Vape Cartridge" at bounding box center [102, 354] width 186 height 10
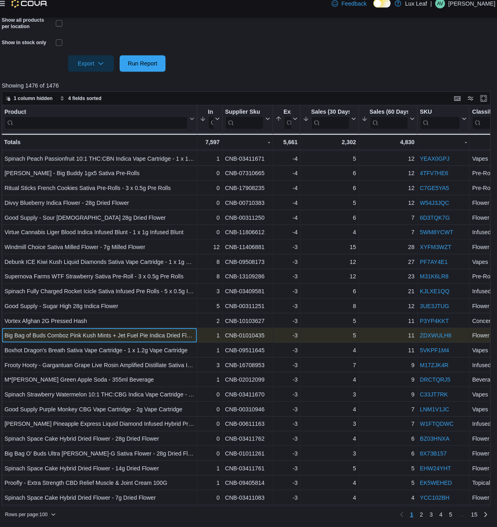
click at [119, 344] on div "Big Bag of Buds Comboz Pink Kush Mints + Jet Fuel Pie Indica Dried Flower - 28g…" at bounding box center [102, 339] width 192 height 14
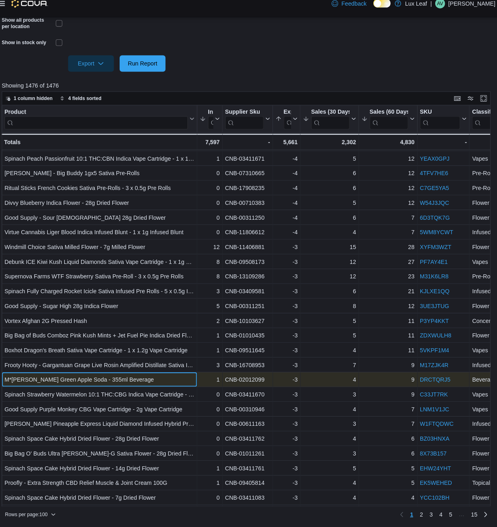
click at [108, 375] on div "M*[PERSON_NAME] Green Apple Soda - 355ml Beverage - Product, column 1, row 47" at bounding box center [102, 382] width 192 height 14
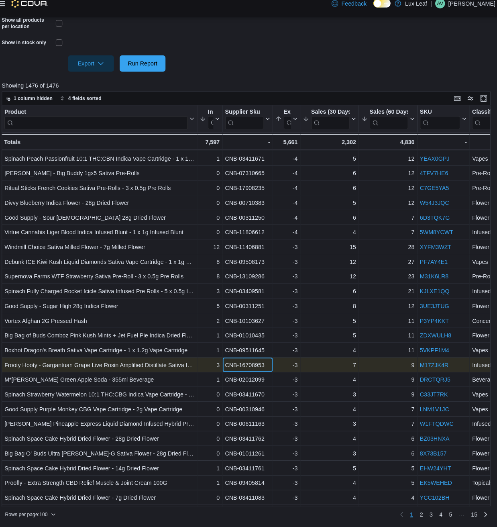
click at [241, 365] on div "CNB-16708953" at bounding box center [248, 368] width 44 height 10
click at [235, 371] on div "CNB-16708953" at bounding box center [248, 368] width 44 height 10
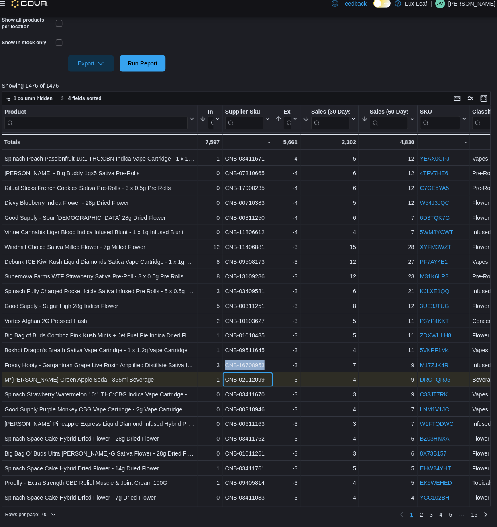
click at [230, 377] on div "CNB-02012099" at bounding box center [248, 382] width 44 height 10
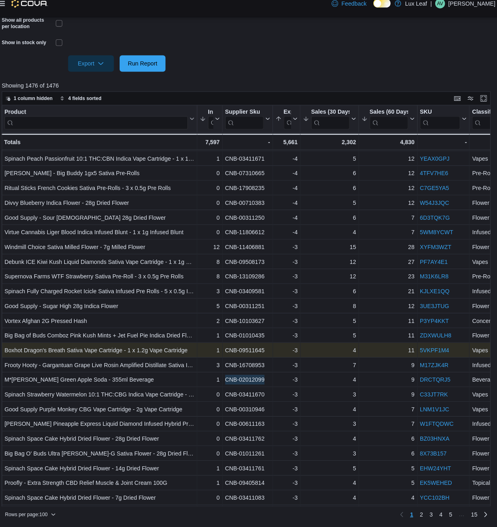
scroll to position [471, 0]
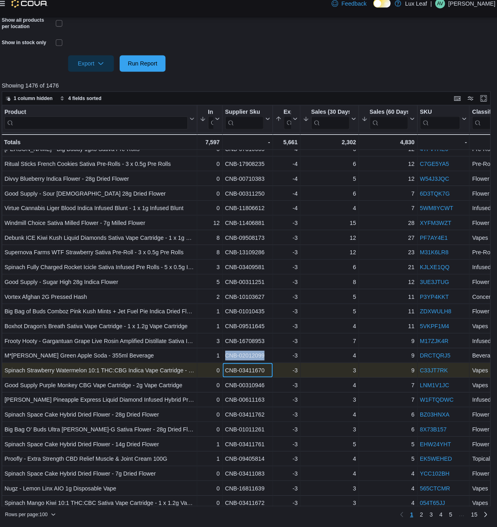
click at [237, 373] on div "CNB-03411670" at bounding box center [248, 373] width 44 height 10
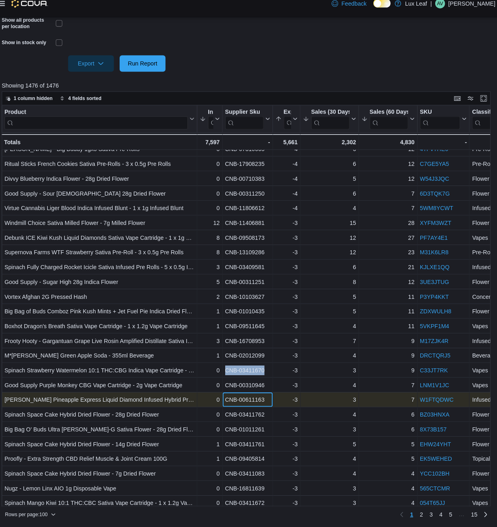
click at [233, 397] on div "CNB-00611163" at bounding box center [248, 402] width 44 height 10
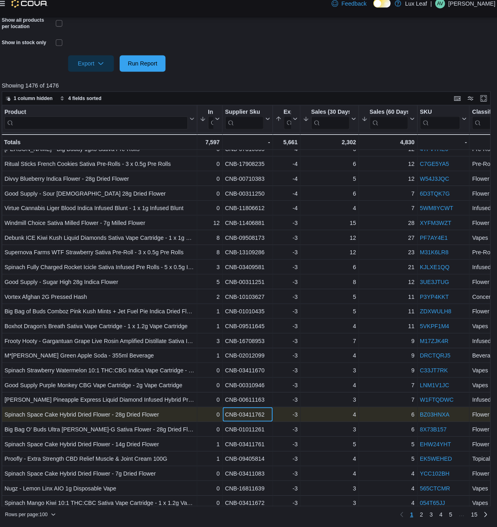
click at [234, 417] on div "CNB-03411762" at bounding box center [248, 417] width 44 height 10
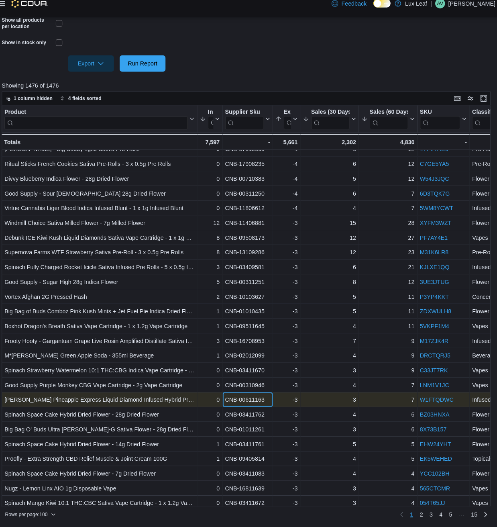
click at [237, 404] on div "CNB-00611163" at bounding box center [248, 402] width 44 height 10
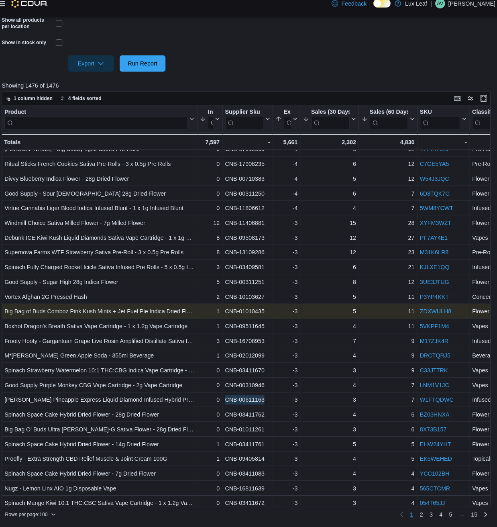
scroll to position [517, 0]
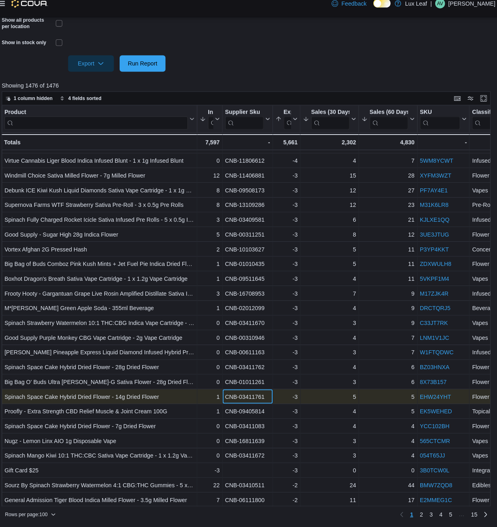
click at [254, 403] on div "CNB-03411761 - Supplier Sku, column 3, row 53" at bounding box center [247, 399] width 49 height 14
click at [254, 400] on div "CNB-03411761" at bounding box center [248, 399] width 44 height 10
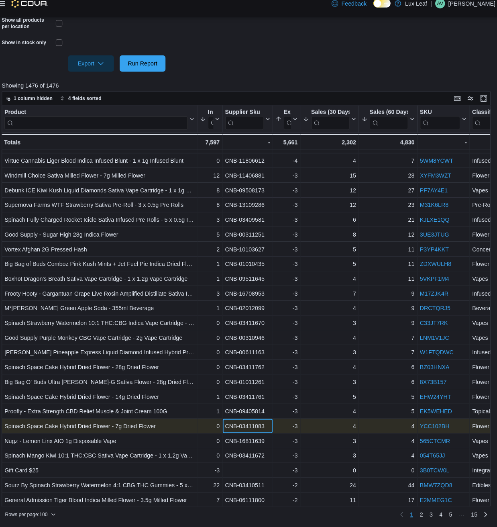
click at [250, 427] on div "CNB-03411083" at bounding box center [248, 428] width 44 height 10
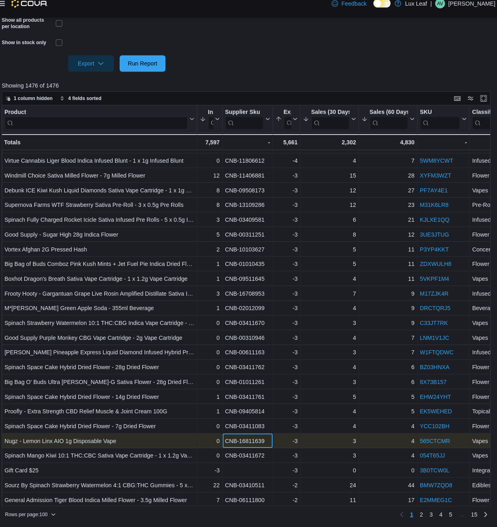
click at [245, 441] on div "CNB-16811639" at bounding box center [248, 442] width 44 height 10
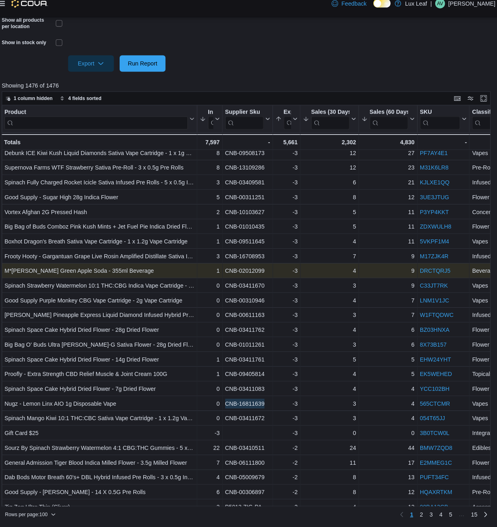
scroll to position [625, 0]
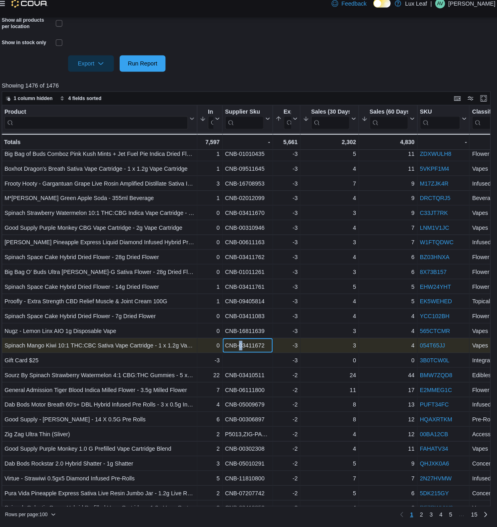
click at [241, 350] on div "CNB-03411672" at bounding box center [248, 349] width 44 height 10
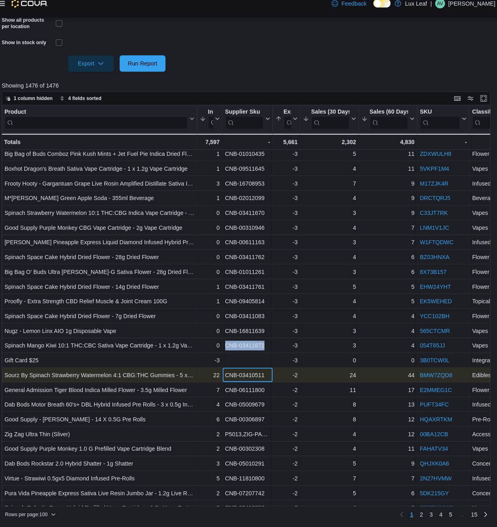
click at [252, 382] on div "CNB-03410511" at bounding box center [248, 378] width 44 height 10
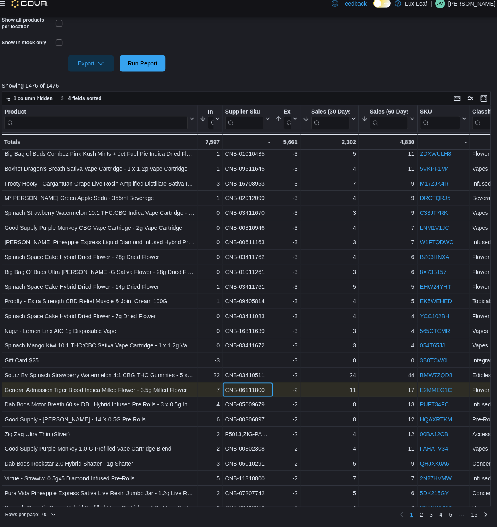
click at [243, 394] on div "CNB-06111800" at bounding box center [248, 393] width 44 height 10
click at [250, 393] on div "CNB-06111800" at bounding box center [248, 393] width 44 height 10
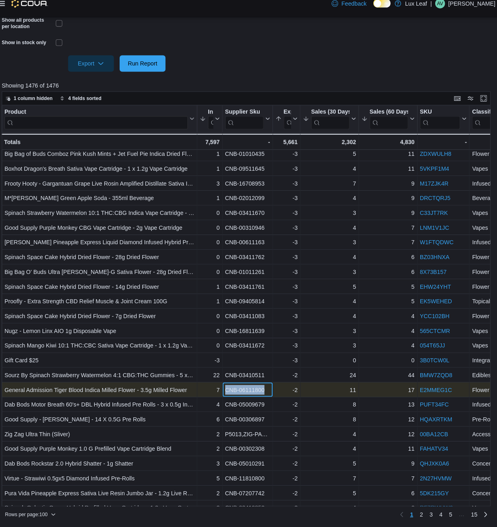
click at [250, 393] on div "CNB-06111800" at bounding box center [248, 393] width 44 height 10
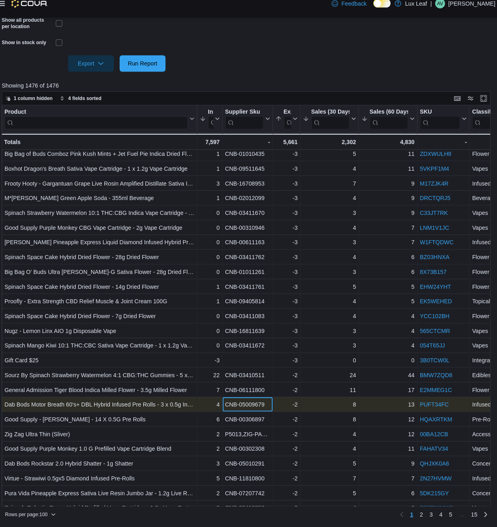
click at [246, 404] on div "CNB-05009679" at bounding box center [248, 407] width 44 height 10
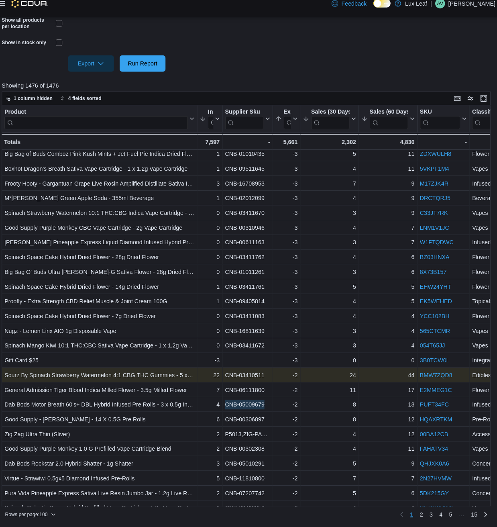
scroll to position [696, 0]
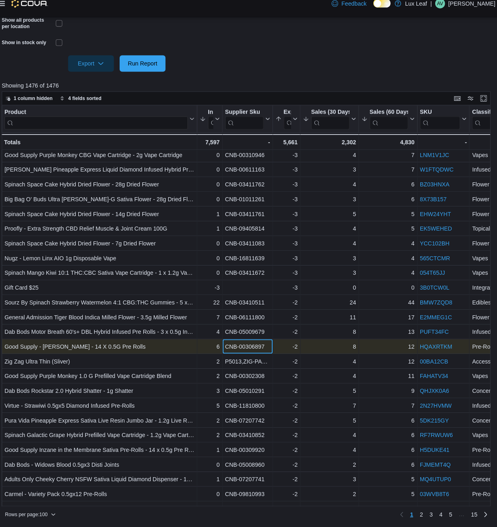
click at [244, 347] on div "CNB-00306897" at bounding box center [248, 350] width 44 height 10
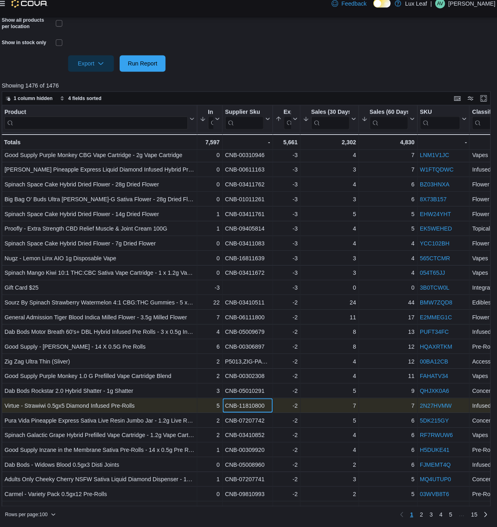
click at [243, 408] on div "CNB-11810800" at bounding box center [248, 408] width 44 height 10
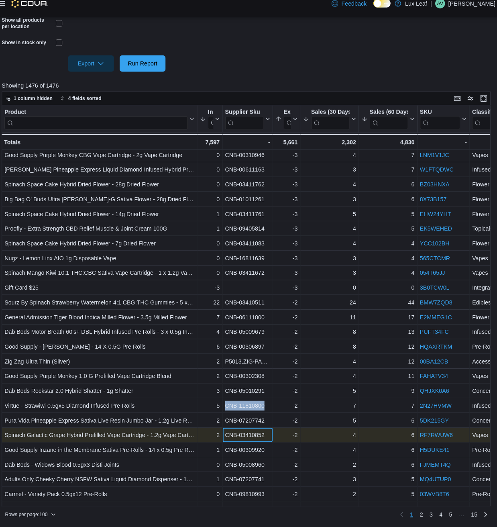
click at [243, 438] on div "CNB-03410852" at bounding box center [248, 437] width 44 height 10
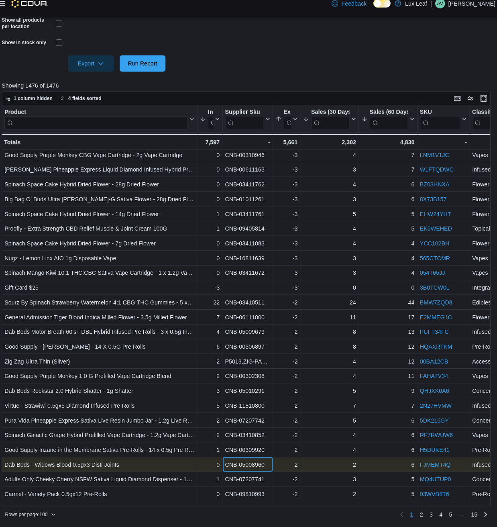
click at [237, 459] on div "CNB-05008960 - Supplier Sku, column 3, row 70" at bounding box center [247, 465] width 49 height 14
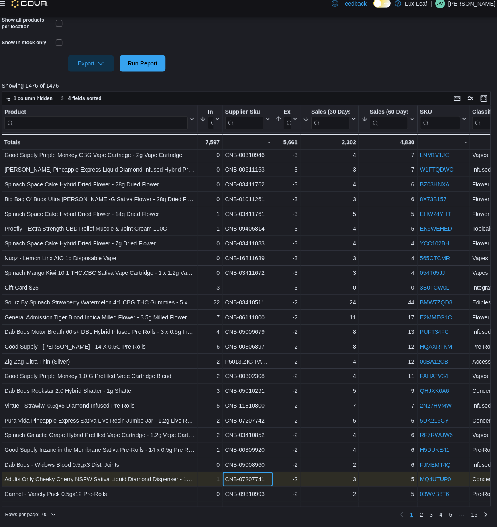
click at [231, 483] on div "CNB-07207741" at bounding box center [248, 480] width 44 height 10
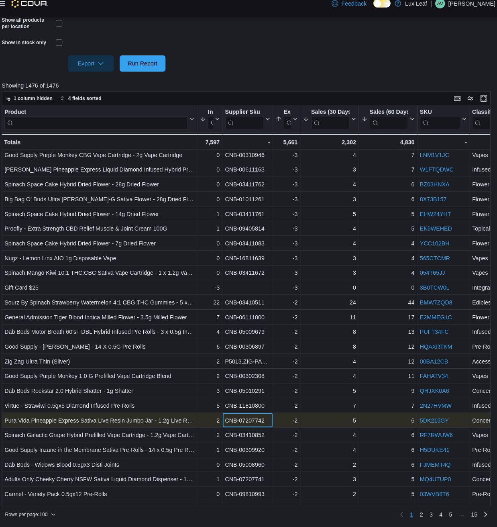
click at [237, 415] on div "CNB-07207742 - Supplier Sku, column 3, row 67" at bounding box center [247, 422] width 49 height 14
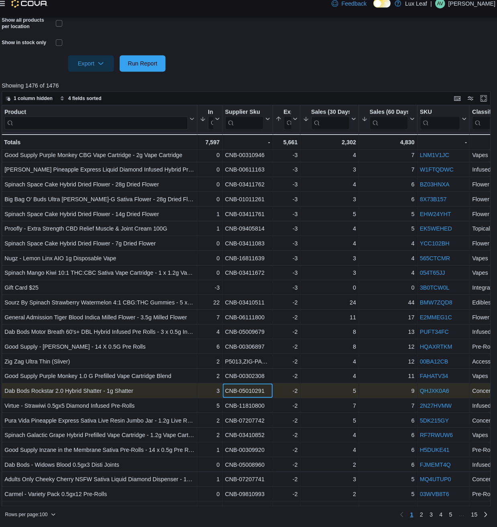
click at [241, 390] on div "CNB-05010291" at bounding box center [248, 393] width 44 height 10
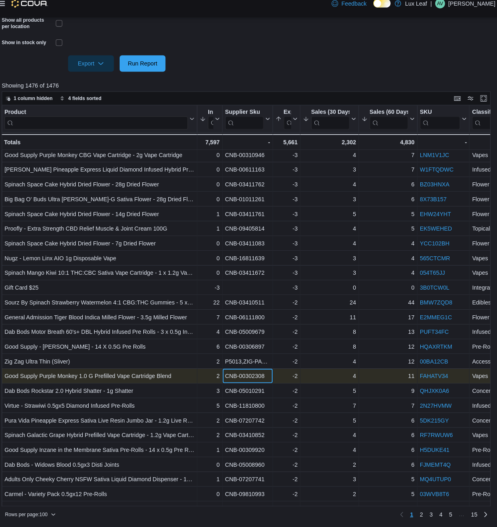
click at [242, 377] on div "CNB-00302308" at bounding box center [248, 379] width 44 height 10
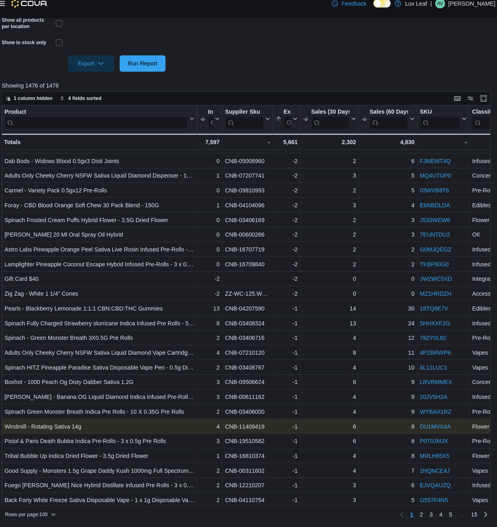
scroll to position [1002, 0]
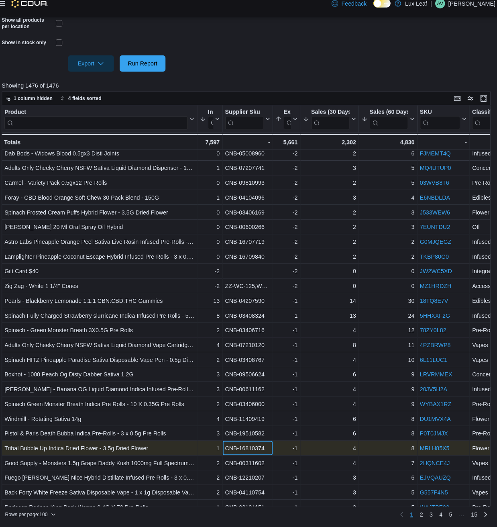
click at [241, 448] on div "CNB-16810374" at bounding box center [248, 450] width 44 height 10
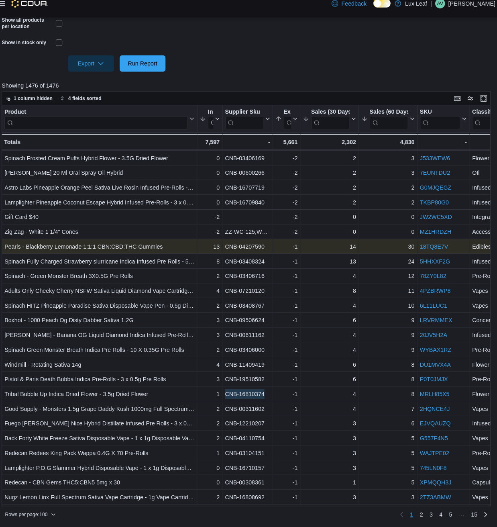
scroll to position [1057, 0]
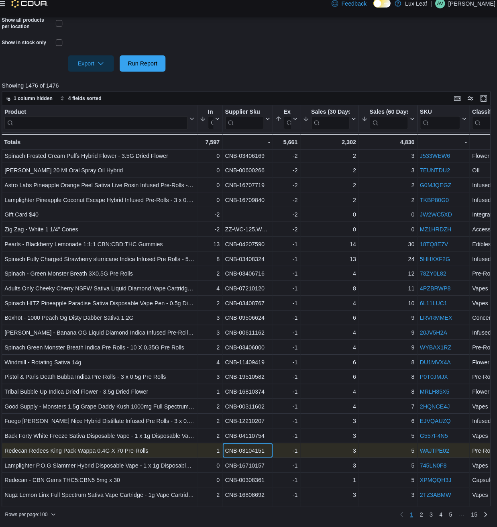
click at [251, 451] on div "CNB-03104151" at bounding box center [248, 452] width 44 height 10
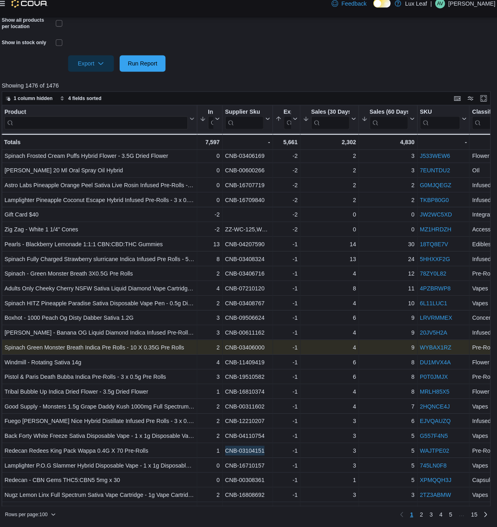
scroll to position [1088, 0]
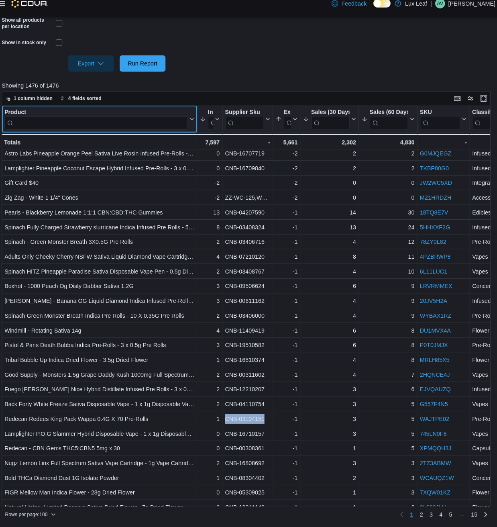
click at [135, 127] on input "search" at bounding box center [99, 130] width 180 height 13
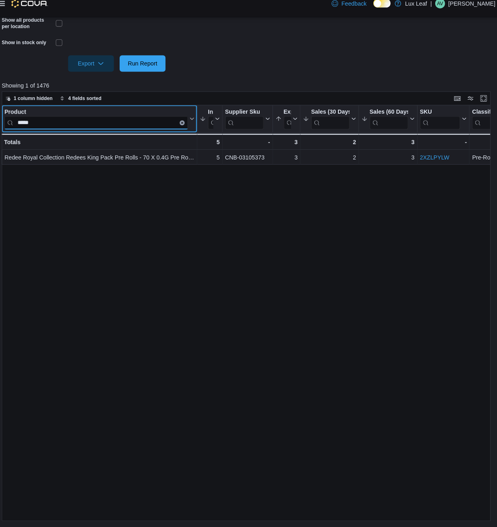
scroll to position [0, 0]
type input "*****"
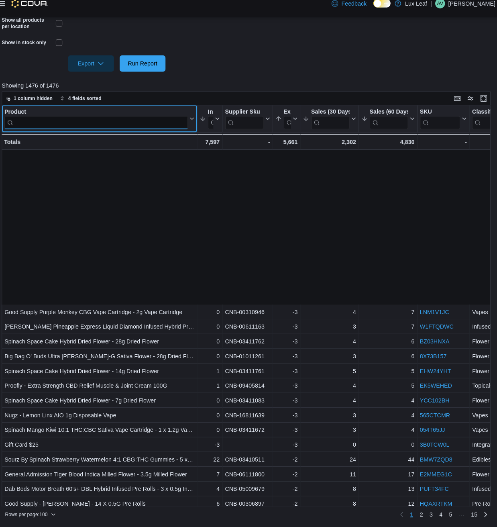
scroll to position [1096, 0]
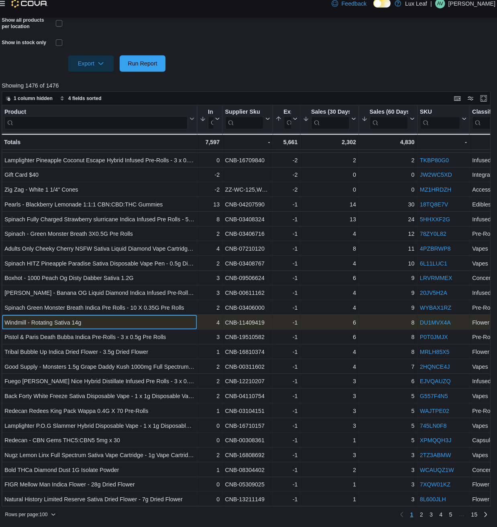
click at [79, 328] on div "Windmill - Rotating Sativa 14g" at bounding box center [102, 326] width 186 height 10
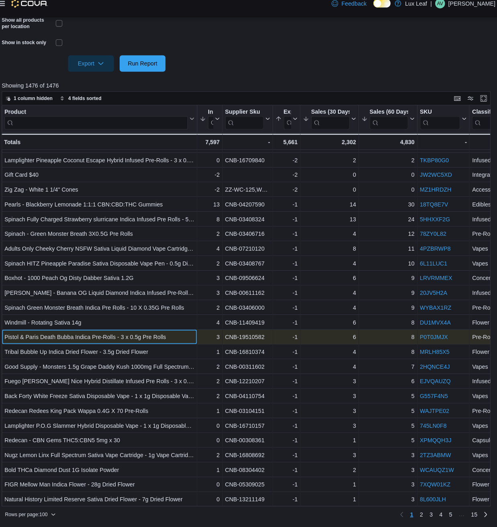
click at [79, 343] on div "Pistol & Paris Death Bubba Indica Pre-Rolls - 3 x 0.5g Pre Rolls" at bounding box center [102, 341] width 186 height 10
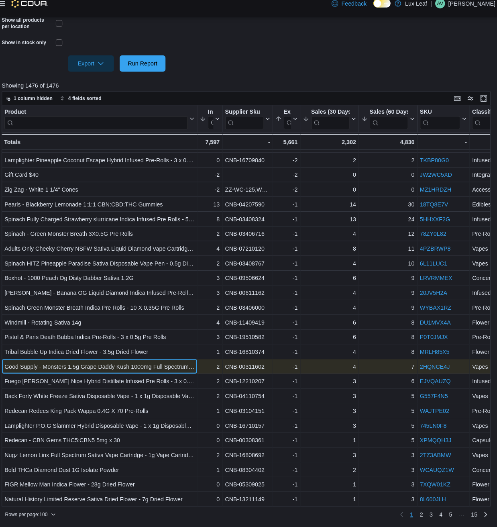
click at [90, 374] on div "Good Supply - Monsters 1.5g Grape Daddy Kush 1000mg Full Spectrum Resin Vape" at bounding box center [102, 370] width 186 height 10
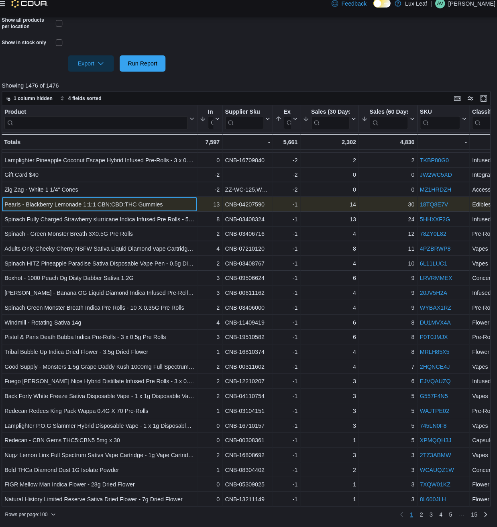
click at [110, 216] on div "Pearls - Blackberry Lemonade 1:1:1 CBN:CBD:THC Gummies - Product, column 1, row…" at bounding box center [102, 210] width 192 height 14
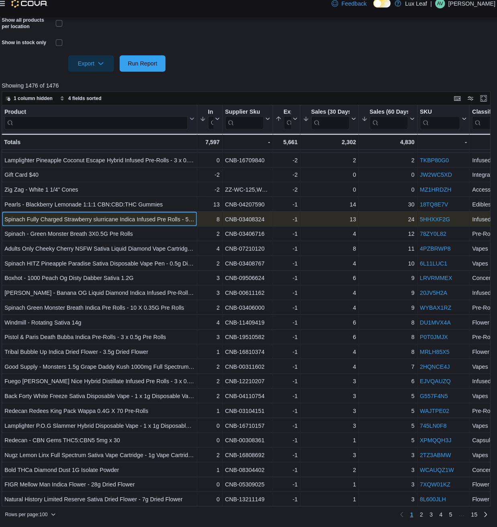
click at [108, 226] on div "Spinach Fully Charged Strawberry slurricane Indica Infused Pre Rolls - 5 x 0.5g…" at bounding box center [102, 225] width 186 height 10
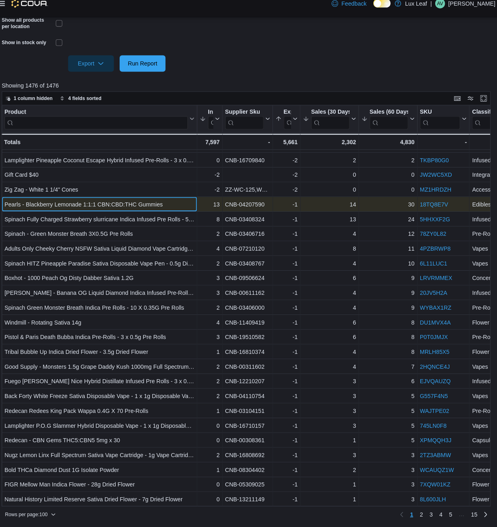
click at [108, 206] on div "Pearls - Blackberry Lemonade 1:1:1 CBN:CBD:THC Gummies" at bounding box center [102, 211] width 186 height 10
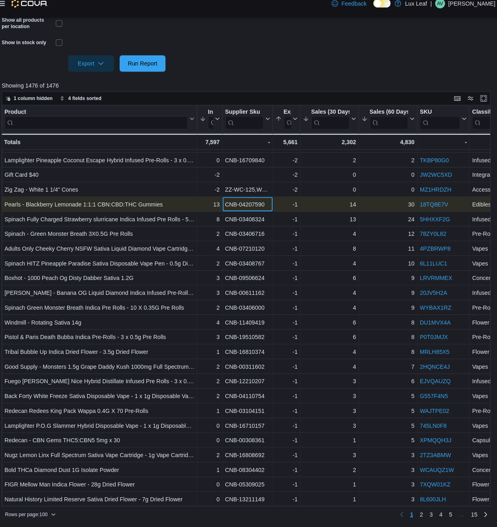
click at [235, 209] on div "CNB-04207590" at bounding box center [248, 211] width 44 height 10
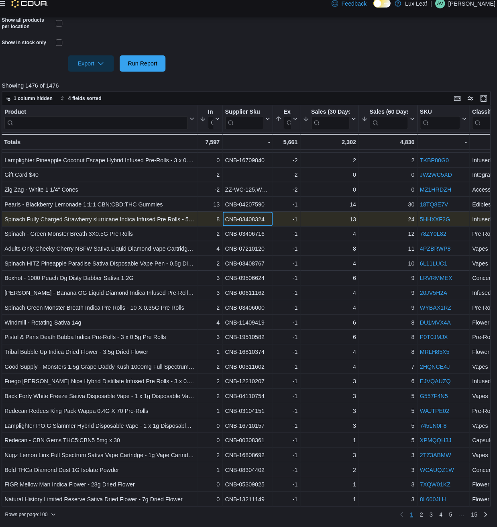
click at [248, 226] on div "CNB-03408324" at bounding box center [248, 225] width 44 height 10
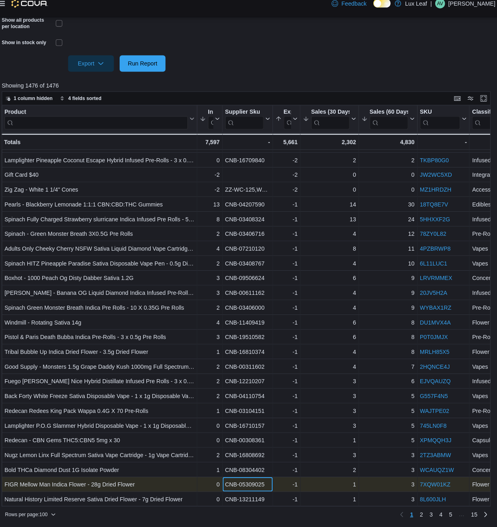
click at [237, 490] on div "CNB-05309025 - Supplier Sku, column 3, row 99" at bounding box center [247, 485] width 49 height 14
click at [244, 485] on div "CNB-05309025" at bounding box center [248, 485] width 44 height 10
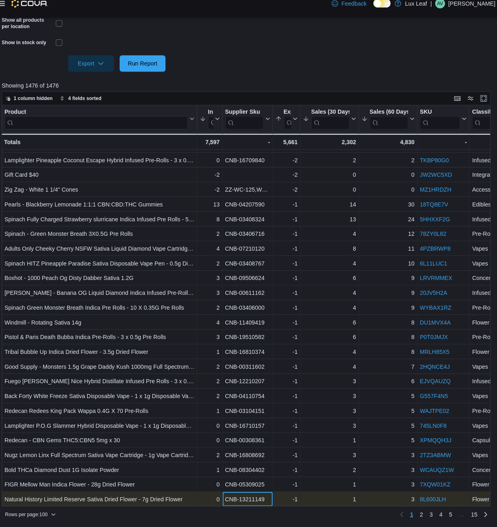
click at [239, 500] on div "CNB-13211149" at bounding box center [248, 500] width 44 height 10
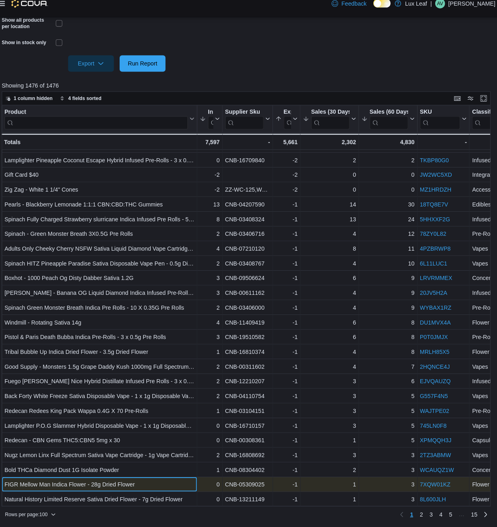
click at [170, 484] on div "FIGR Mellow Man Indica Flower - 28g Dried Flower" at bounding box center [102, 485] width 186 height 10
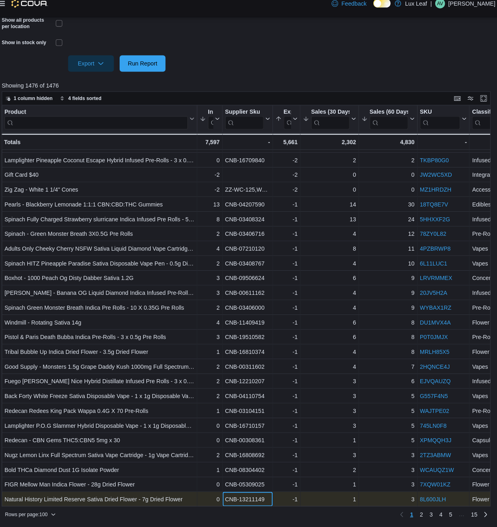
click at [246, 500] on div "CNB-13211149" at bounding box center [248, 500] width 44 height 10
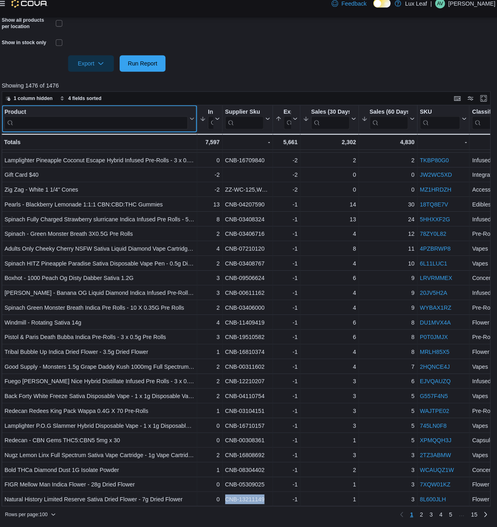
click at [102, 123] on div "Product" at bounding box center [99, 120] width 180 height 8
click at [102, 126] on input "search" at bounding box center [99, 130] width 180 height 13
type input "*******"
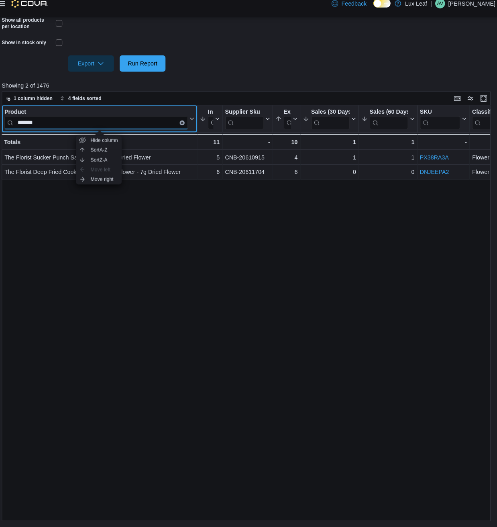
scroll to position [0, 0]
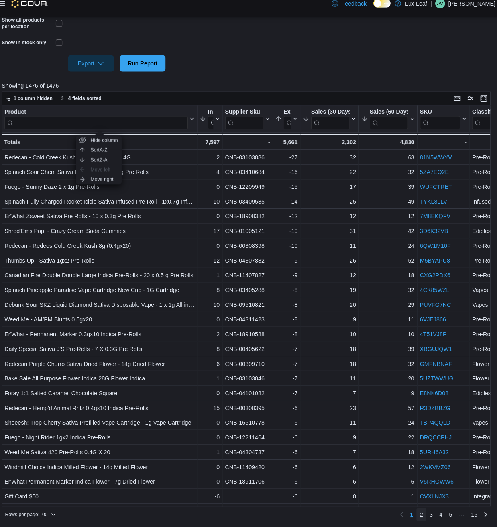
click at [418, 500] on span "2" at bounding box center [417, 514] width 3 height 8
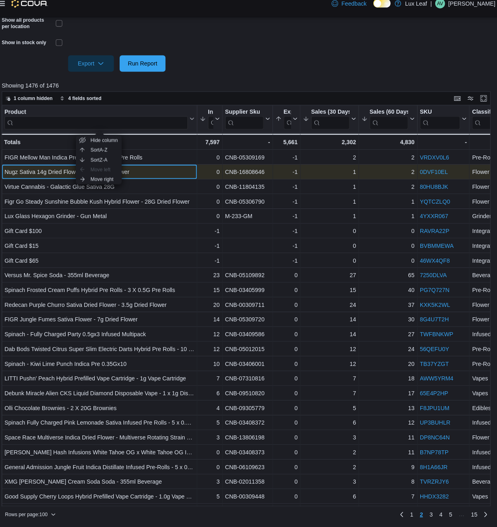
click at [166, 179] on div "Nugz Sativa 14g Dried Flower - 14g Dried Flower" at bounding box center [102, 179] width 186 height 10
click at [247, 176] on div "CNB-16808646" at bounding box center [248, 179] width 44 height 10
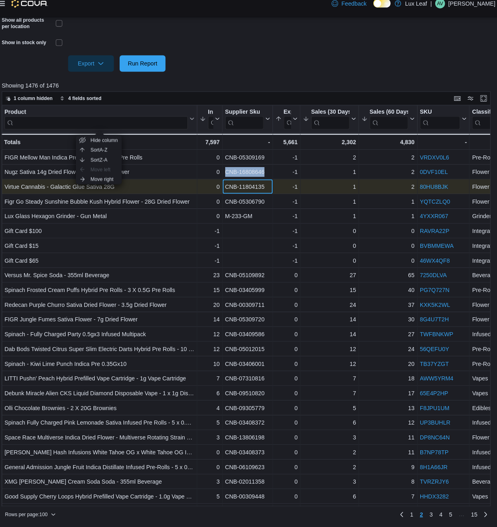
click at [232, 190] on div "CNB-11804135" at bounding box center [248, 193] width 44 height 10
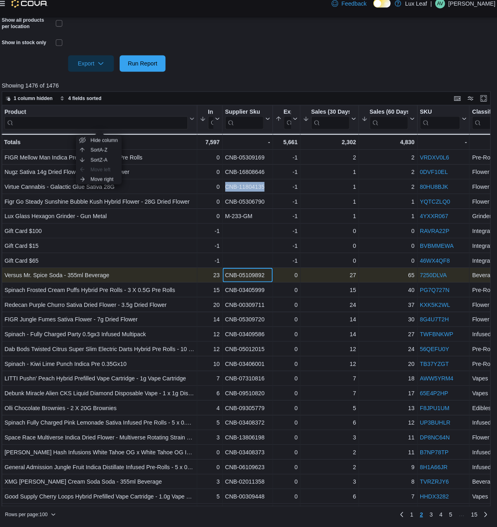
click at [247, 280] on div "CNB-05109892" at bounding box center [248, 280] width 44 height 10
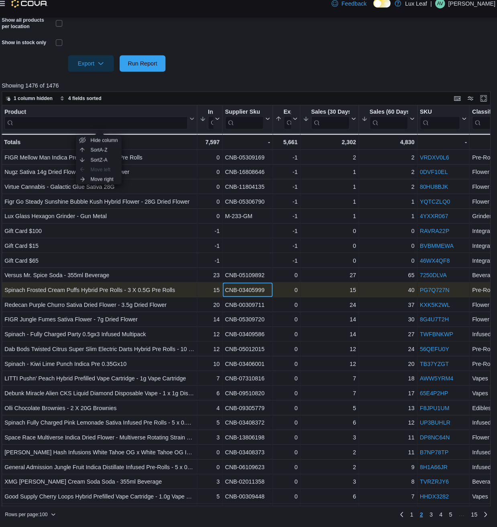
click at [241, 290] on div "CNB-03405999" at bounding box center [248, 295] width 44 height 10
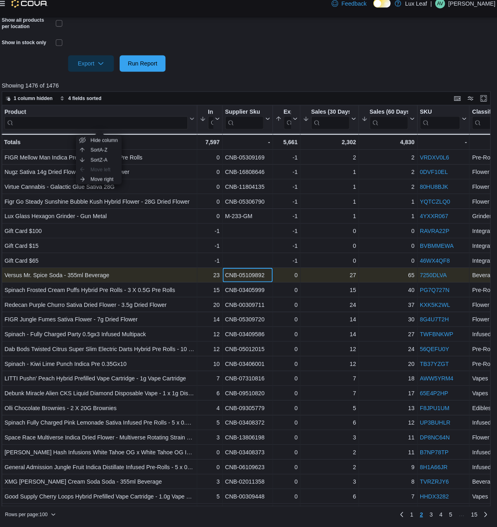
click at [243, 278] on div "CNB-05109892" at bounding box center [248, 280] width 44 height 10
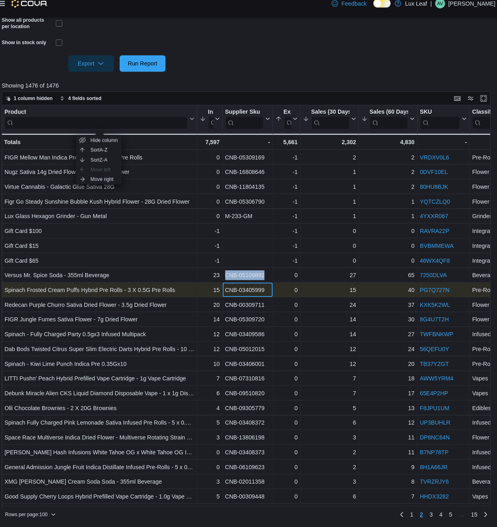
click at [256, 293] on div "CNB-03405999" at bounding box center [248, 295] width 44 height 10
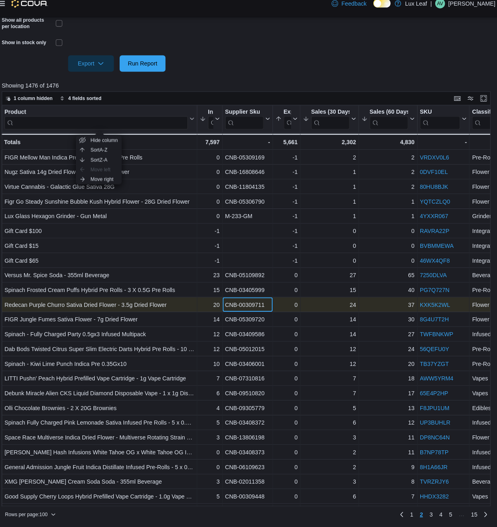
click at [233, 311] on div "CNB-00309711" at bounding box center [248, 309] width 44 height 10
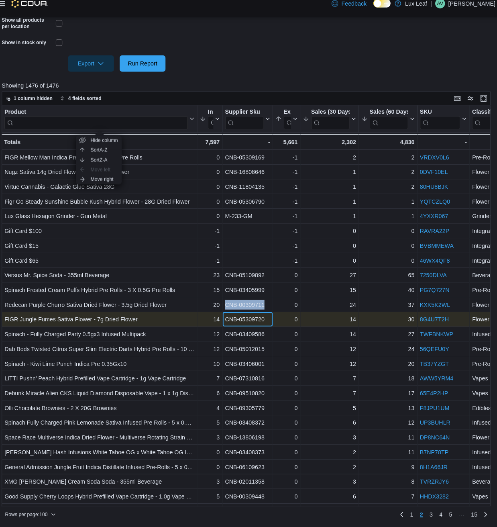
click at [249, 322] on div "CNB-05309720" at bounding box center [248, 323] width 44 height 10
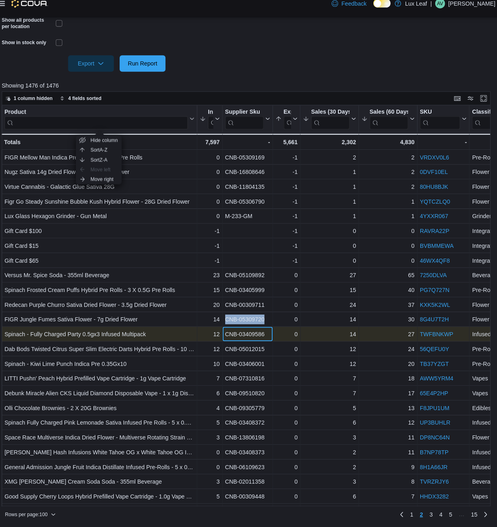
click at [242, 339] on div "CNB-03409586" at bounding box center [248, 338] width 44 height 10
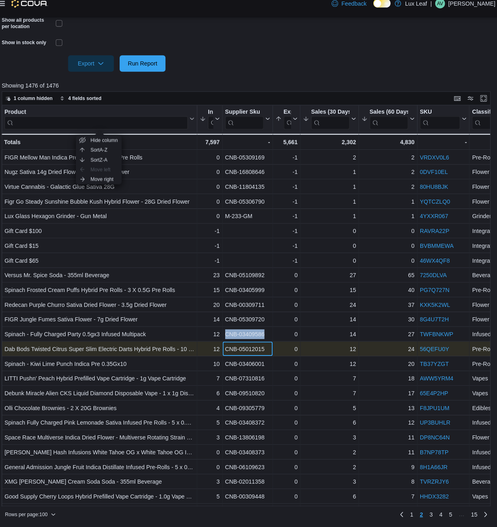
click at [253, 357] on div "CNB-05012015 - Supplier Sku, column 3, row 114" at bounding box center [247, 352] width 49 height 14
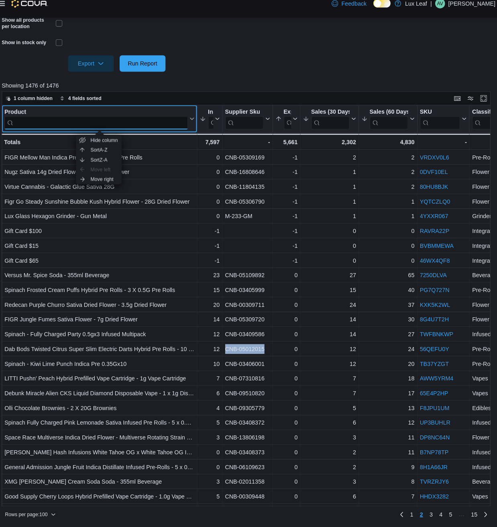
click at [136, 130] on input "search" at bounding box center [99, 130] width 180 height 13
type input "*****"
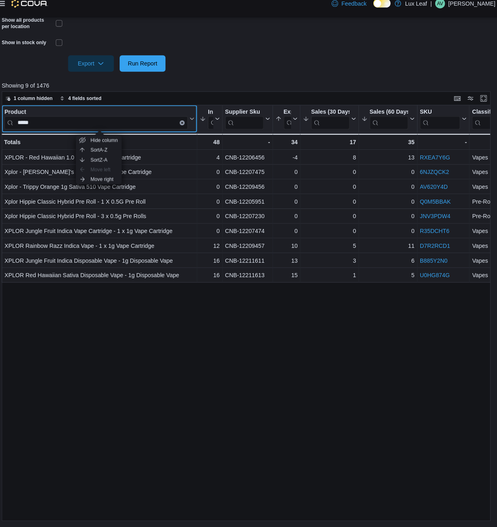
click at [185, 128] on button "Clear input" at bounding box center [183, 130] width 5 height 5
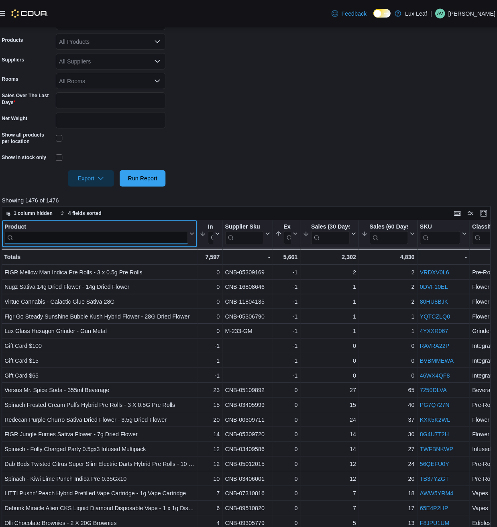
scroll to position [139, 0]
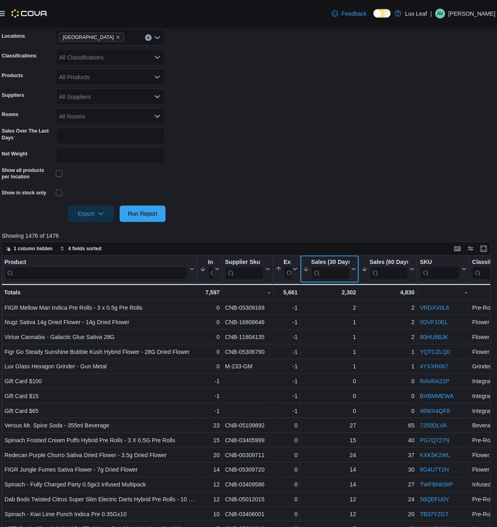
click at [334, 258] on div "Sales (30 Days)" at bounding box center [329, 257] width 38 height 8
click at [320, 253] on div "Sales (30 Days)" at bounding box center [329, 257] width 38 height 8
click at [287, 256] on div "Expected Stock (25 Days)" at bounding box center [286, 257] width 7 height 8
click at [295, 302] on span "Sort High-Low" at bounding box center [290, 304] width 31 height 6
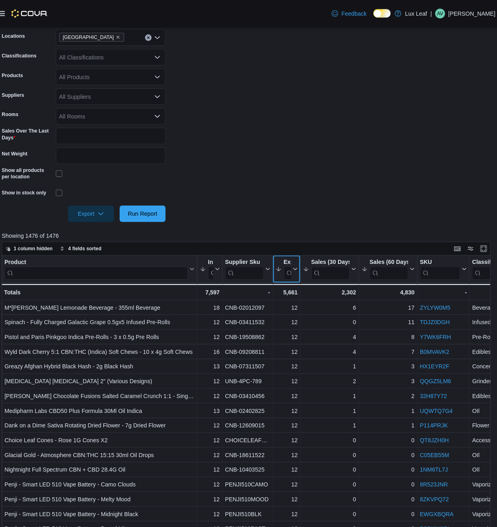
click at [288, 253] on div "Expected Stock (25 Days)" at bounding box center [286, 257] width 7 height 8
click at [300, 292] on span "Sort Low-High" at bounding box center [290, 294] width 31 height 6
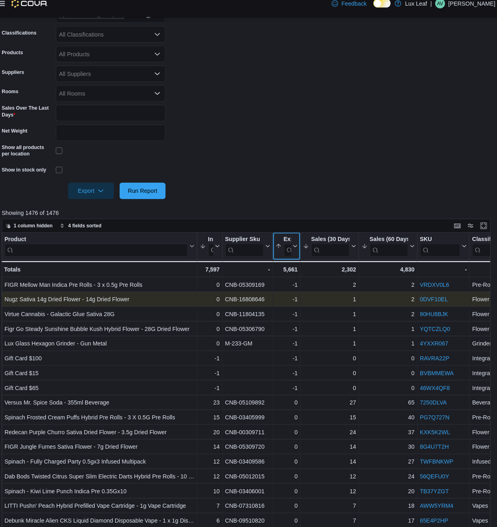
scroll to position [276, 0]
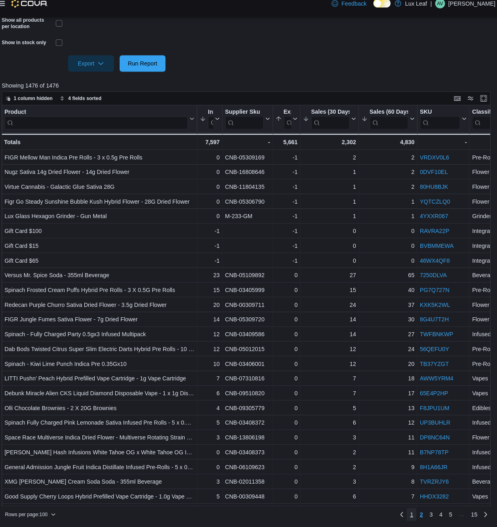
click at [410, 500] on link "1" at bounding box center [409, 514] width 10 height 13
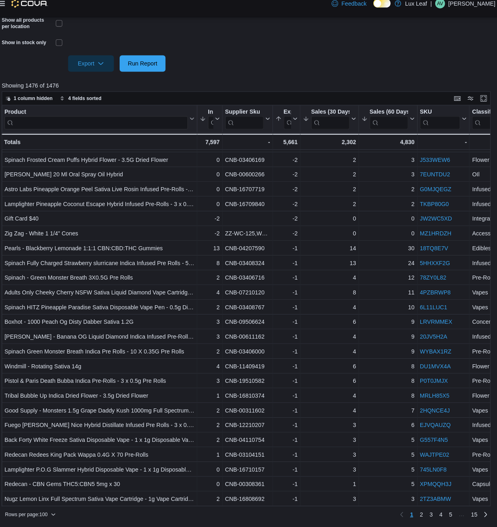
scroll to position [1096, 0]
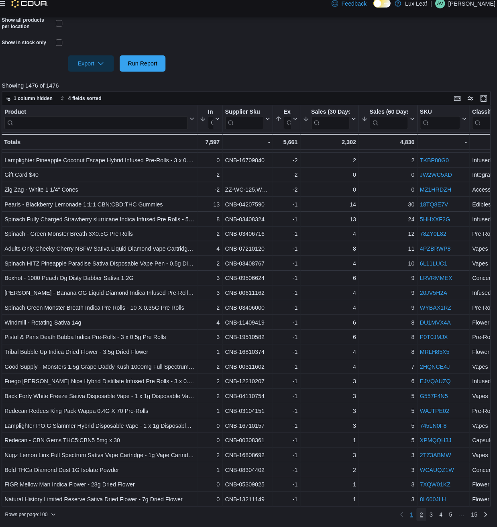
click at [419, 500] on span "2" at bounding box center [417, 514] width 3 height 8
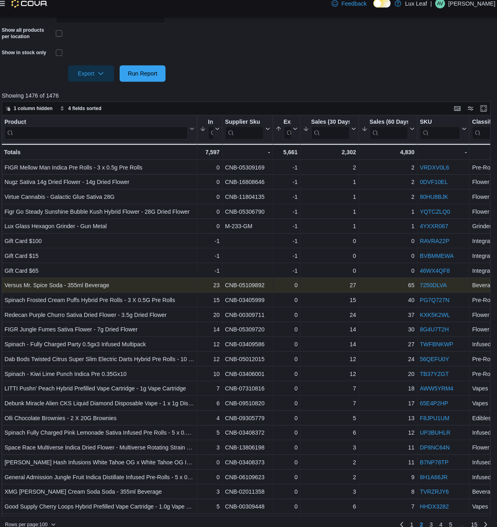
scroll to position [56, 0]
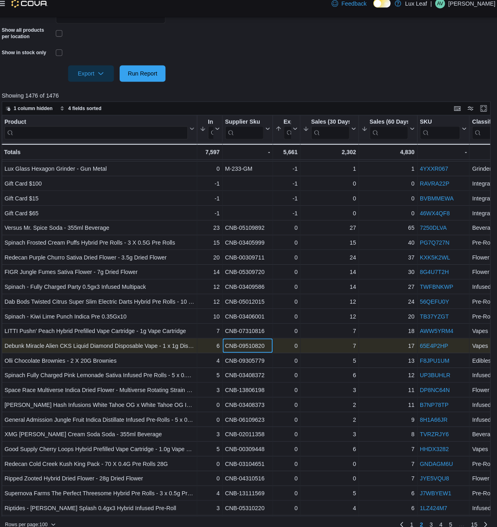
click at [242, 346] on div "CNB-09510820" at bounding box center [248, 349] width 44 height 10
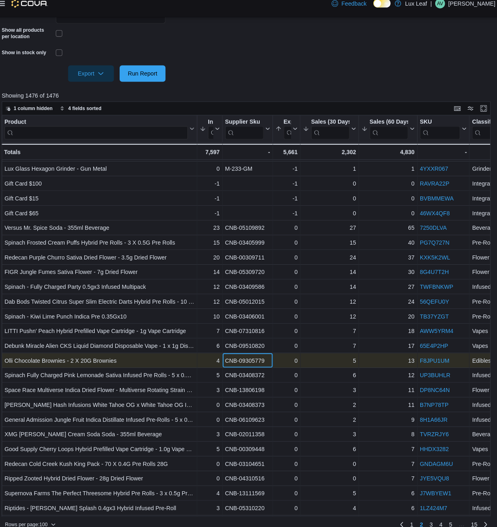
click at [239, 365] on div "CNB-09305779" at bounding box center [248, 364] width 44 height 10
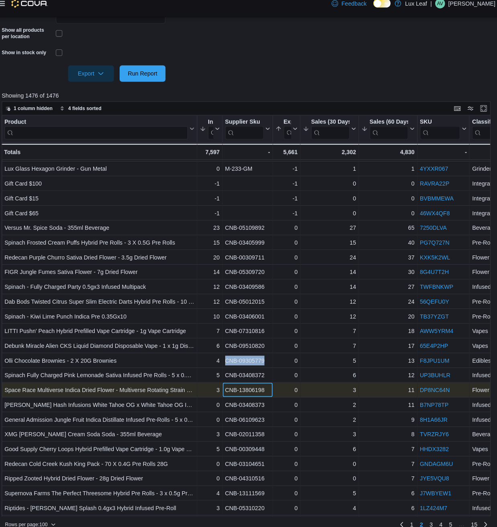
click at [245, 388] on div "CNB-13806198" at bounding box center [248, 393] width 44 height 10
click at [241, 394] on div "CNB-13806198" at bounding box center [248, 393] width 44 height 10
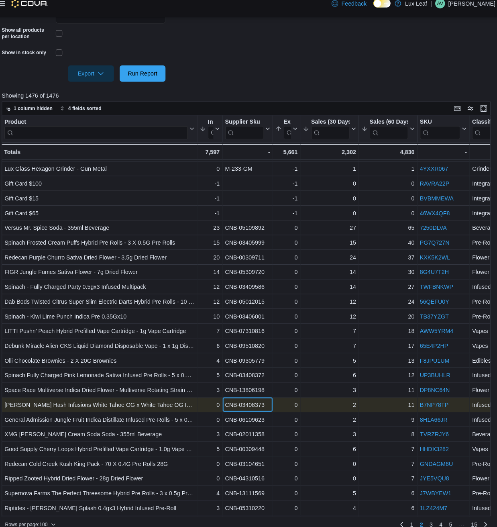
click at [236, 407] on div "CNB-03408373" at bounding box center [248, 407] width 44 height 10
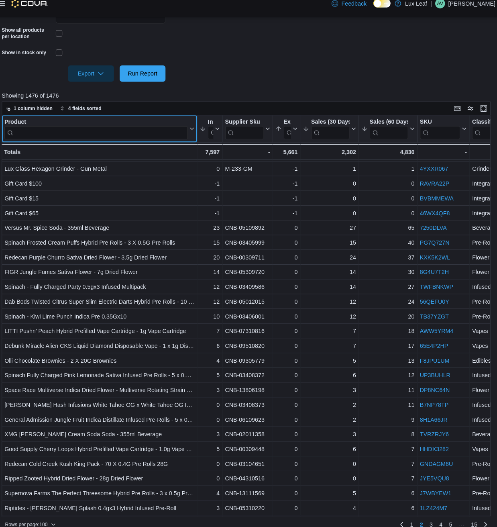
click at [61, 123] on div "Product Click to view column header actions" at bounding box center [102, 136] width 192 height 27
click at [61, 146] on div "Product Click to view column header actions" at bounding box center [102, 136] width 192 height 27
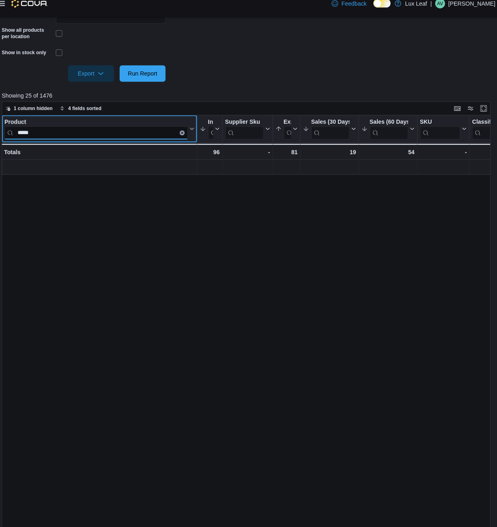
scroll to position [0, 0]
click at [180, 139] on input "*********" at bounding box center [99, 139] width 180 height 13
click at [148, 141] on input "*********" at bounding box center [99, 139] width 180 height 13
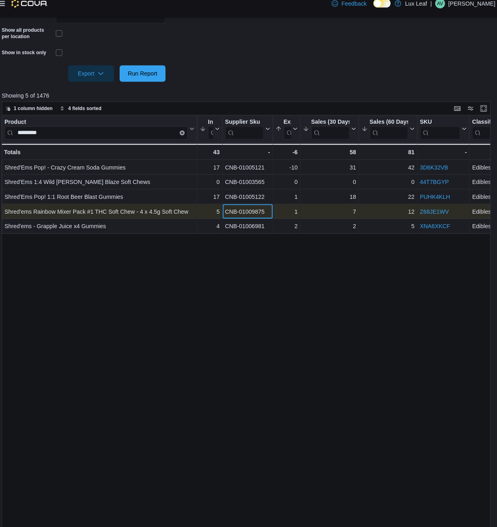
click at [241, 218] on div "CNB-01009875" at bounding box center [248, 217] width 44 height 10
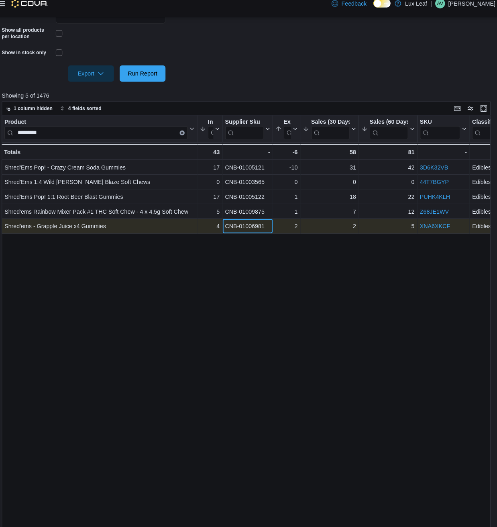
click at [239, 231] on div "CNB-01006981" at bounding box center [248, 232] width 44 height 10
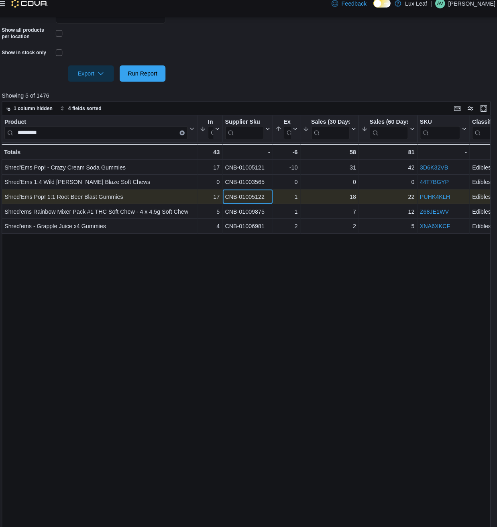
click at [239, 203] on div "CNB-01005122" at bounding box center [248, 203] width 44 height 10
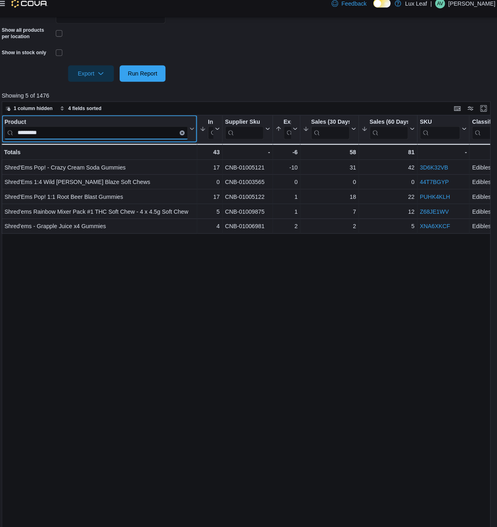
click at [161, 145] on input "*********" at bounding box center [99, 139] width 180 height 13
click at [157, 143] on input "*********" at bounding box center [99, 139] width 180 height 13
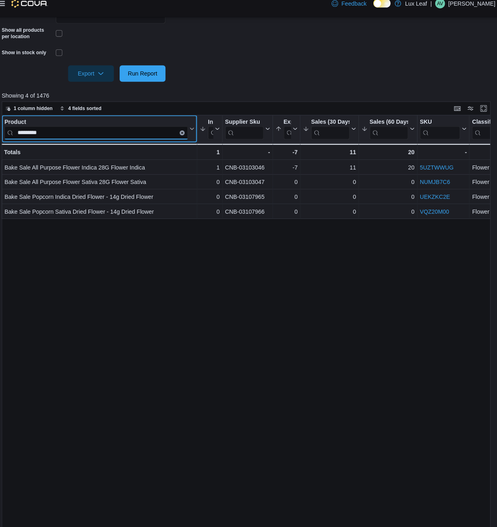
click at [40, 140] on input "*********" at bounding box center [99, 139] width 180 height 13
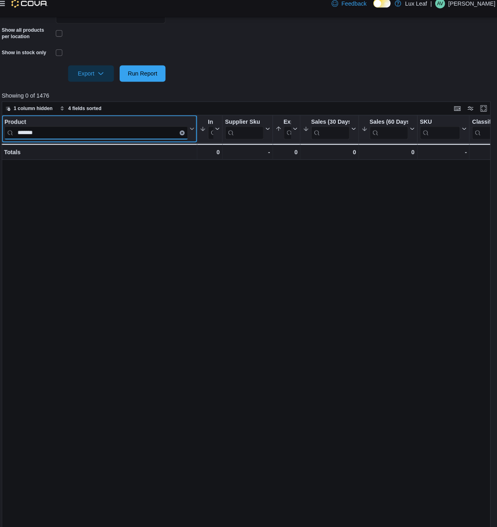
type input "*******"
click at [182, 140] on button "Clear input" at bounding box center [183, 139] width 5 height 5
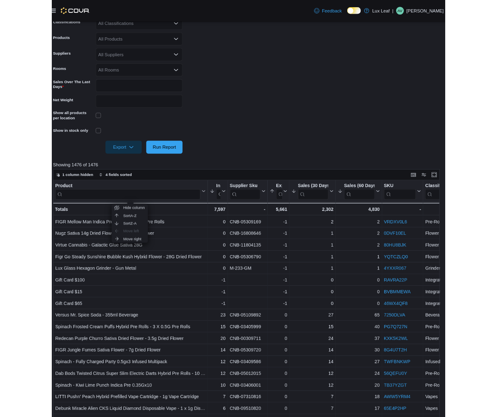
scroll to position [55, 0]
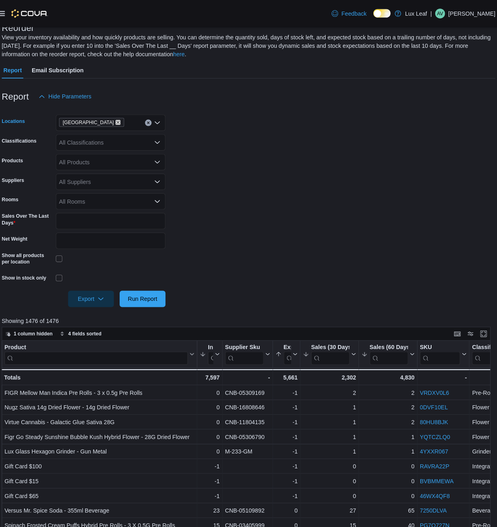
click at [118, 119] on icon "Remove Eckville from selection in this group" at bounding box center [120, 120] width 5 height 5
type input "***"
click at [88, 135] on span "Red Deer" at bounding box center [89, 134] width 24 height 8
click at [242, 153] on form "Locations Red Deer Classifications All Classifications Products All Products Su…" at bounding box center [248, 202] width 484 height 198
click at [130, 159] on div "All Products" at bounding box center [113, 159] width 108 height 16
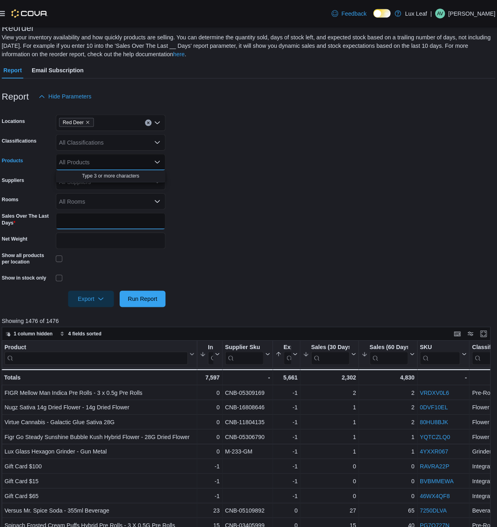
click at [94, 223] on input "**" at bounding box center [113, 217] width 108 height 16
type input "**"
click at [157, 294] on span "Run Report" at bounding box center [144, 293] width 29 height 8
